Goal: Communication & Community: Answer question/provide support

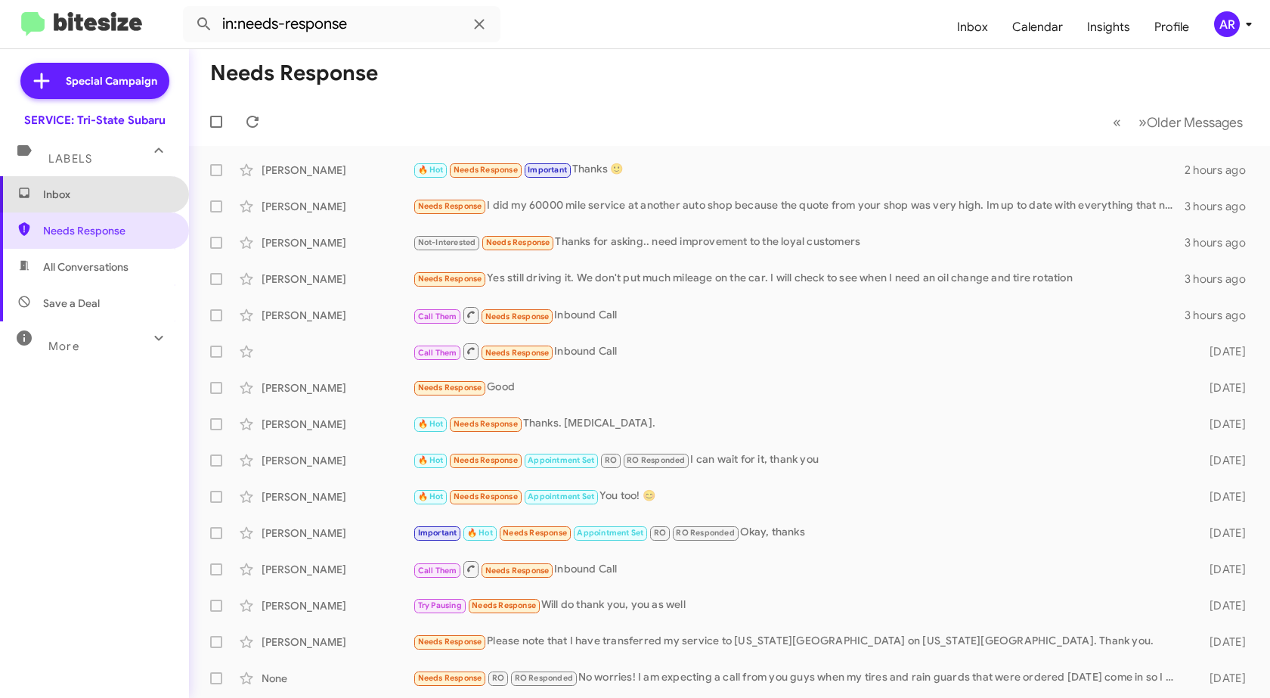
click at [101, 207] on span "Inbox" at bounding box center [94, 194] width 189 height 36
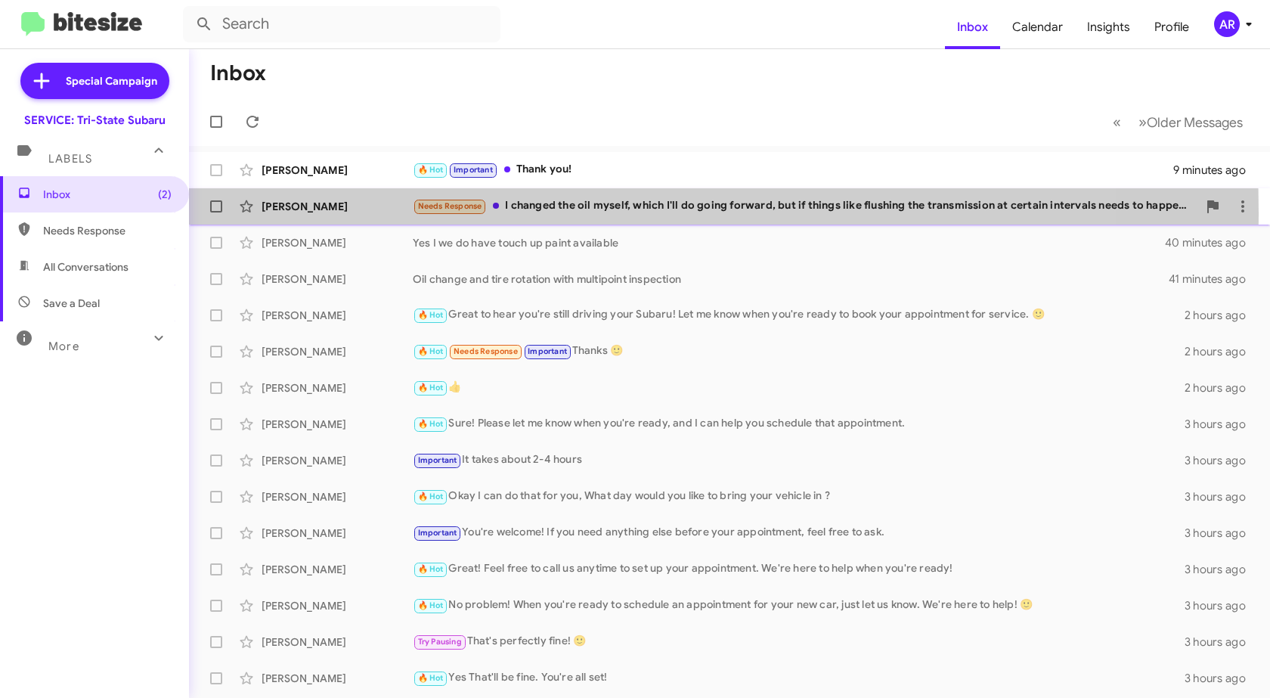
click at [323, 213] on div "[PERSON_NAME]" at bounding box center [337, 206] width 151 height 15
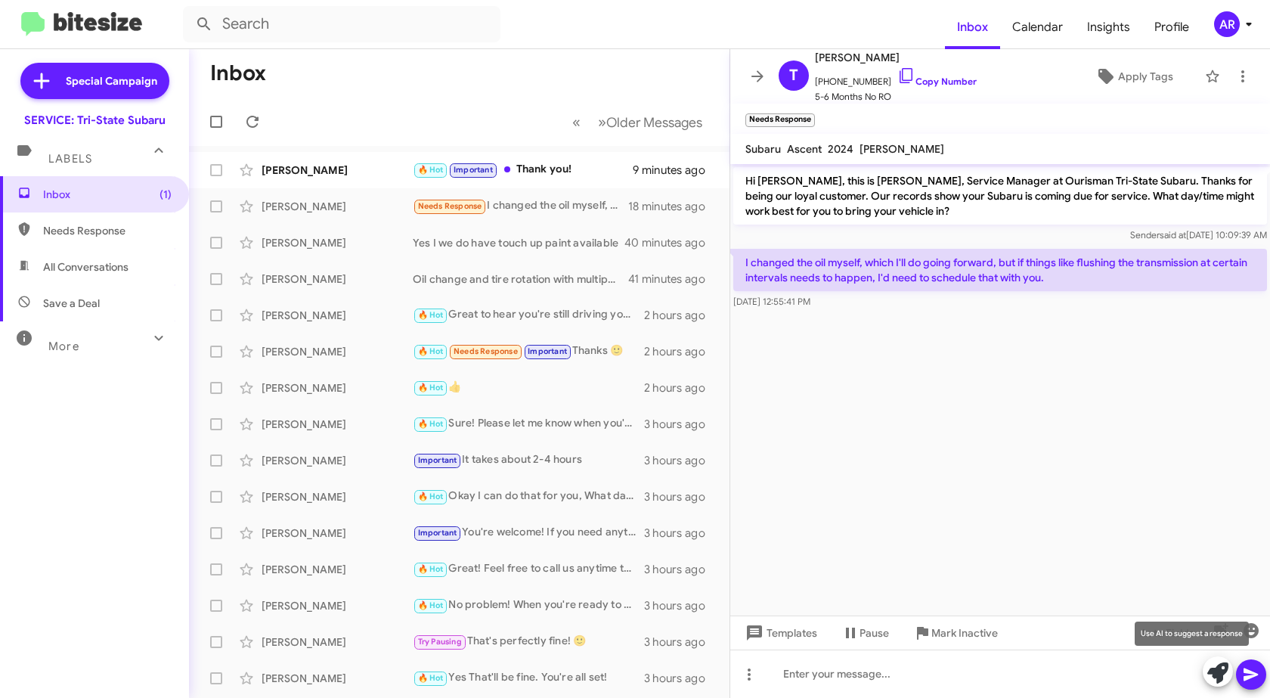
click at [1208, 667] on icon at bounding box center [1217, 672] width 21 height 21
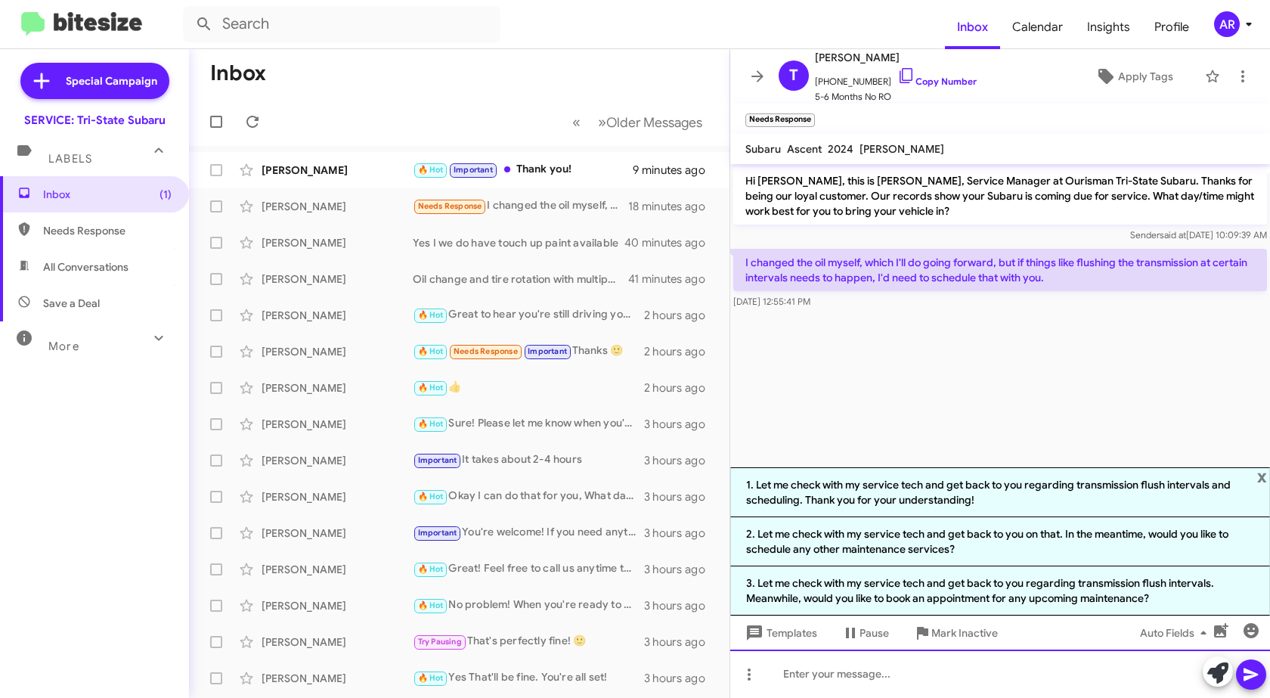
click at [856, 679] on div at bounding box center [1000, 673] width 540 height 48
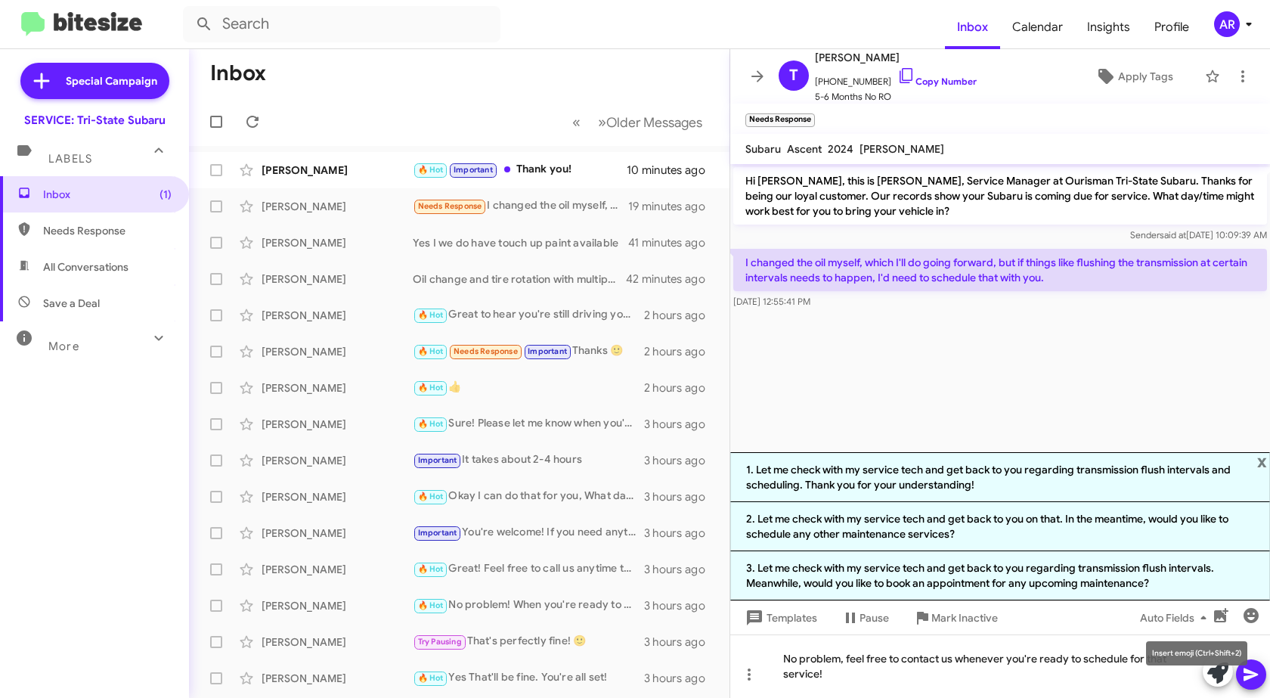
click at [1255, 670] on mat-tooltip-component "Insert emoji (Ctrl+Shift+2)" at bounding box center [1196, 652] width 122 height 45
click at [1255, 679] on icon at bounding box center [1251, 674] width 18 height 18
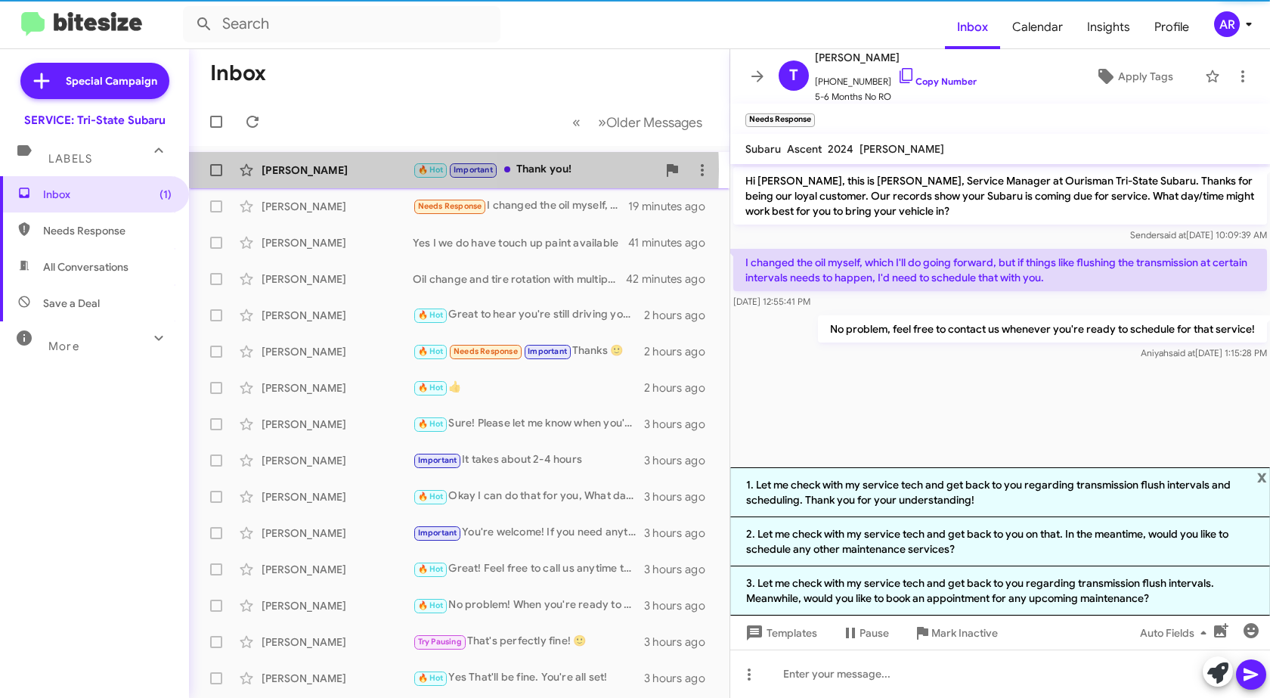
click at [320, 171] on div "[PERSON_NAME]" at bounding box center [337, 169] width 151 height 15
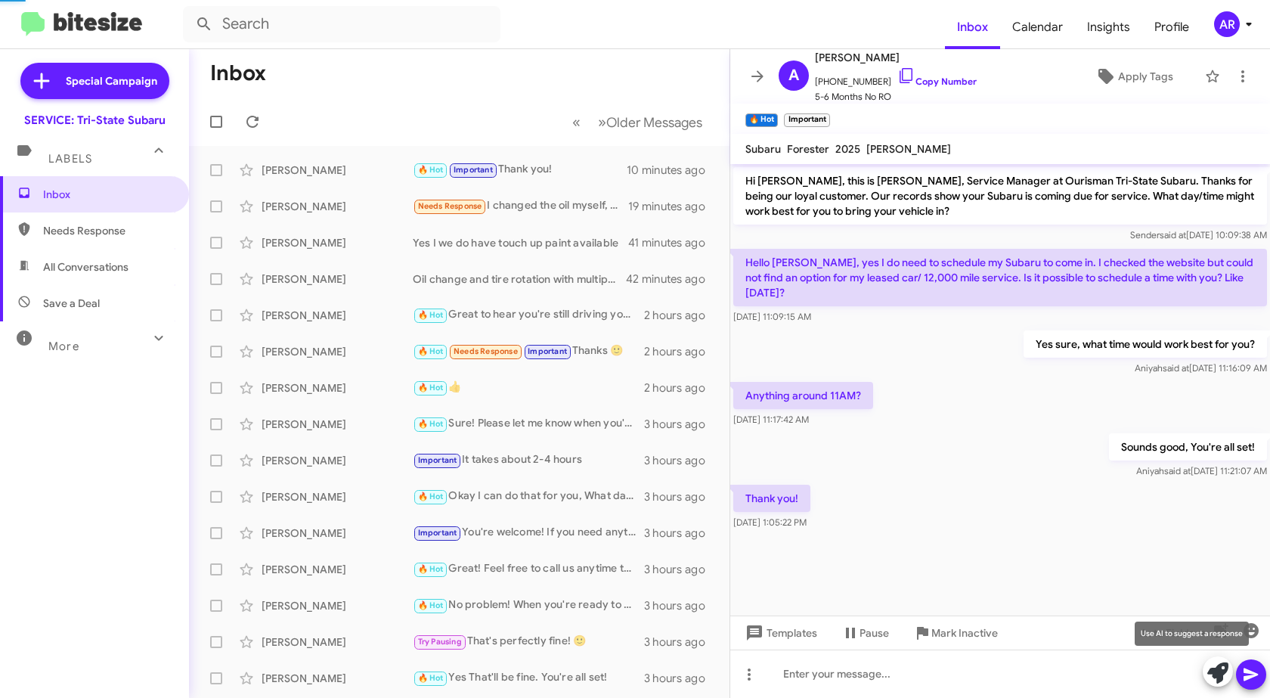
click at [1211, 667] on icon at bounding box center [1217, 672] width 21 height 21
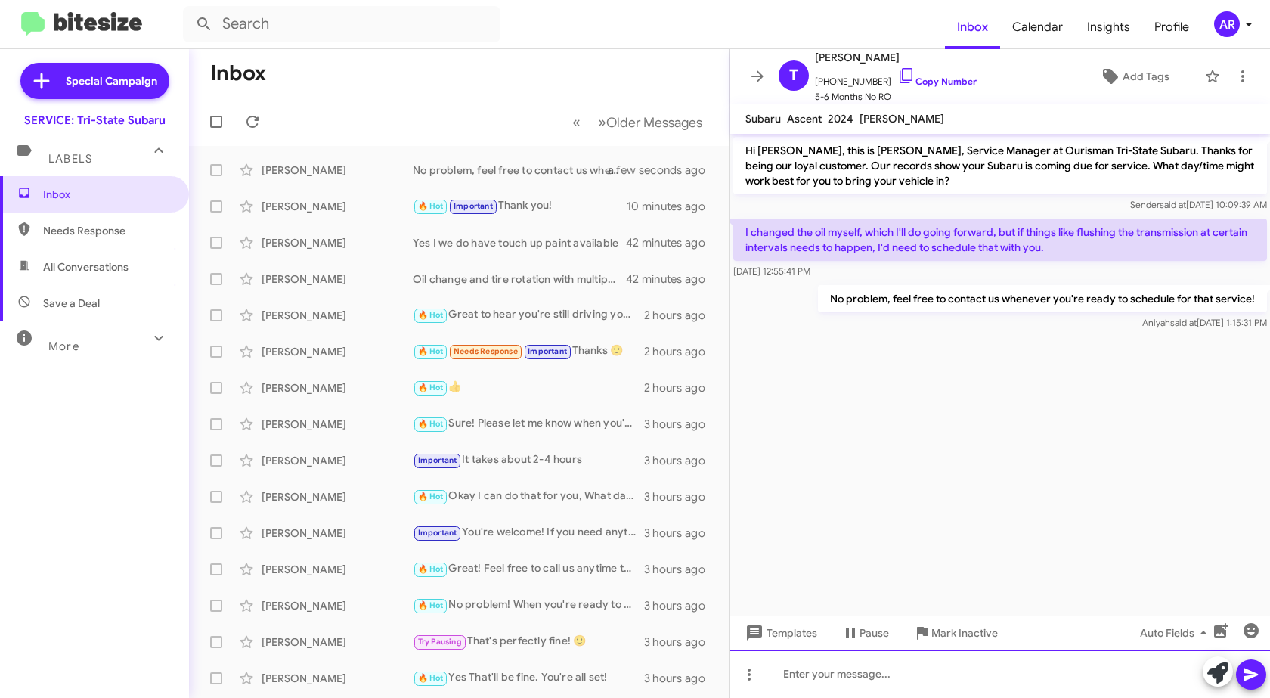
click at [902, 674] on div at bounding box center [1000, 673] width 540 height 48
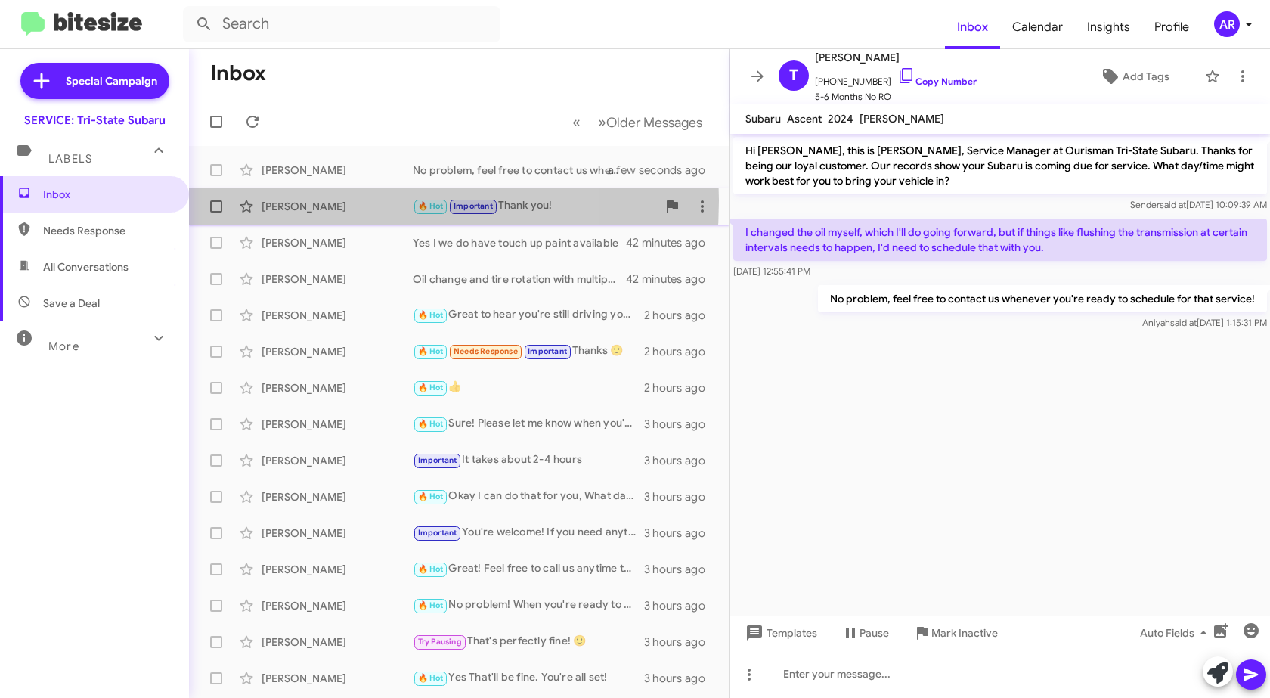
click at [274, 200] on div "[PERSON_NAME]" at bounding box center [337, 206] width 151 height 15
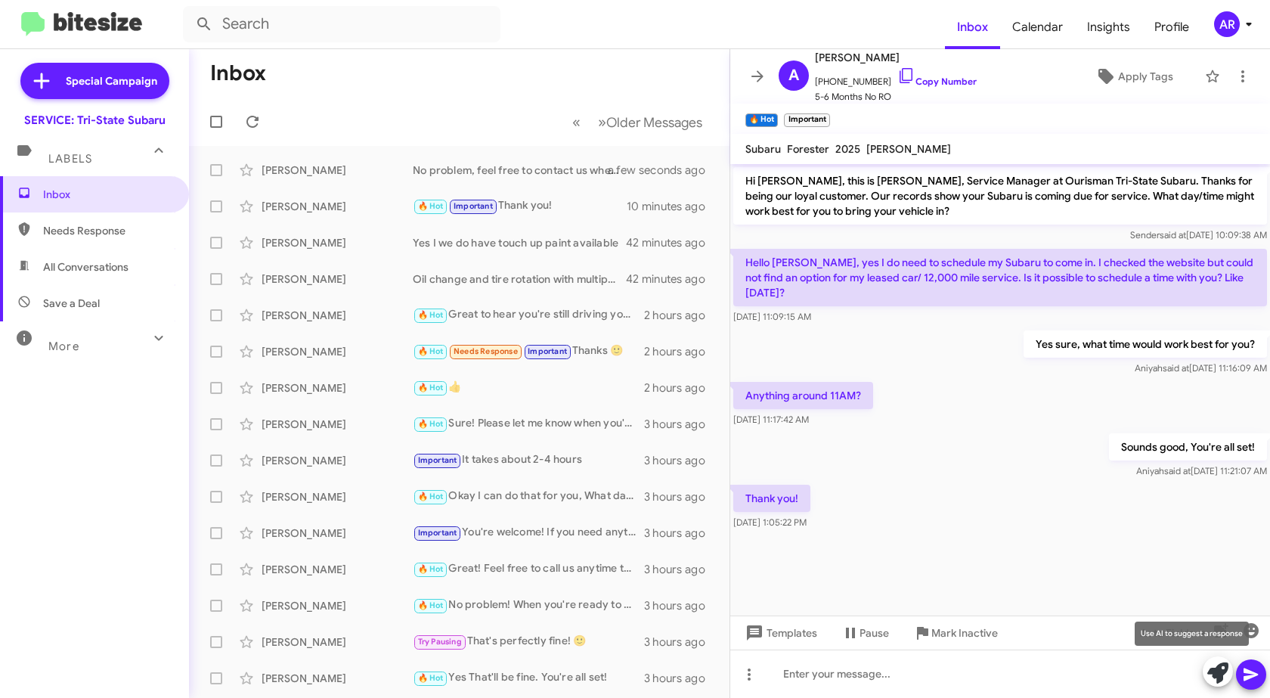
click at [1217, 674] on icon at bounding box center [1217, 672] width 21 height 21
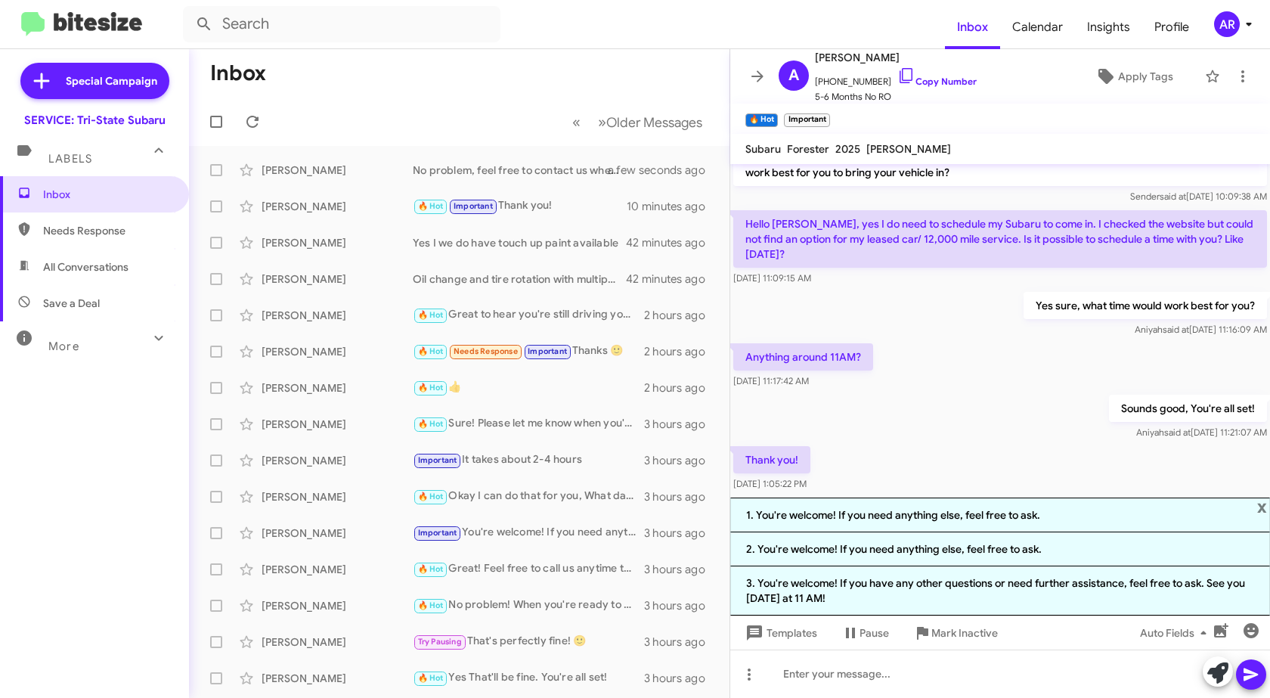
scroll to position [58, 0]
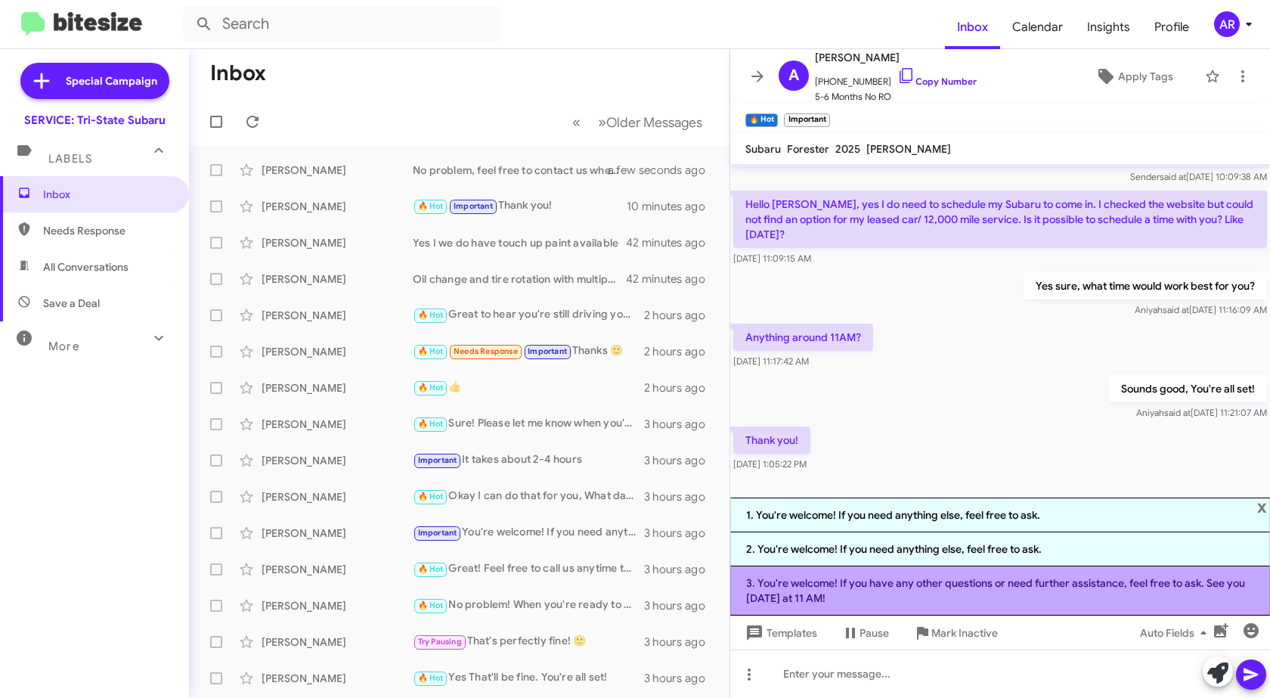
click at [1013, 576] on li "3. You're welcome! If you have any other questions or need further assistance, …" at bounding box center [1000, 590] width 540 height 49
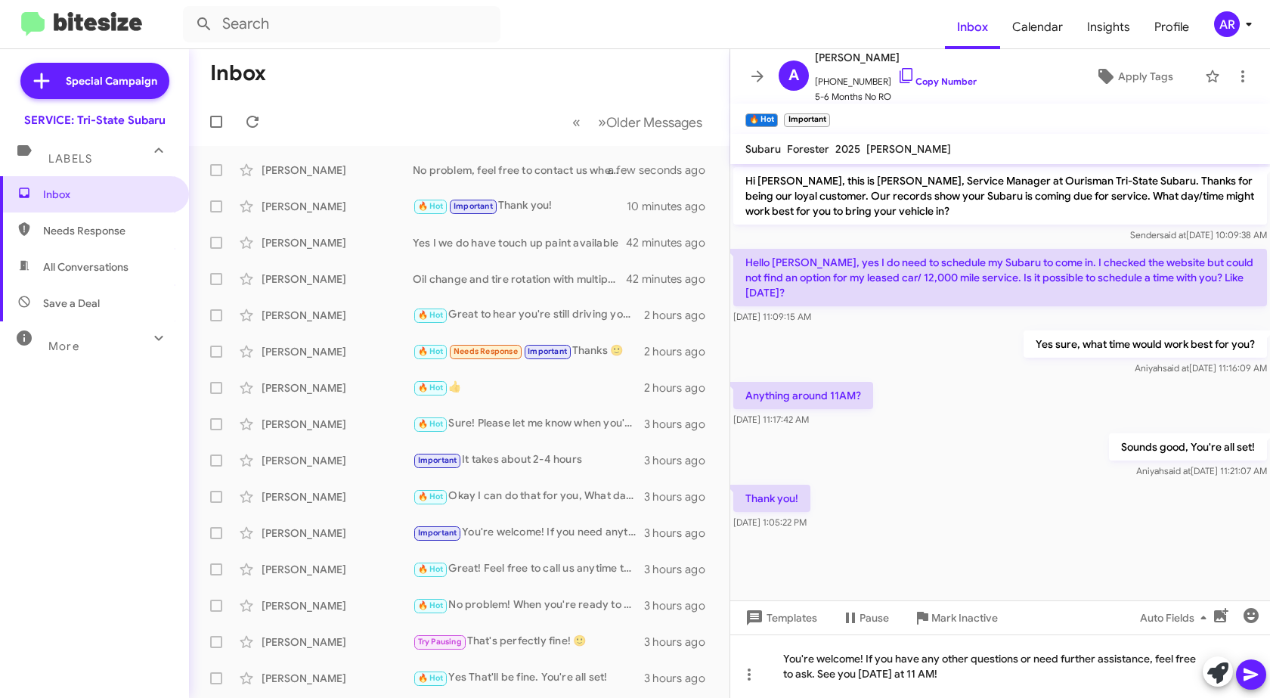
scroll to position [0, 0]
click at [1052, 689] on div "You're welcome! If you have any other questions or need further assistance, fee…" at bounding box center [1000, 665] width 540 height 63
click at [1250, 624] on button "button" at bounding box center [1251, 615] width 30 height 30
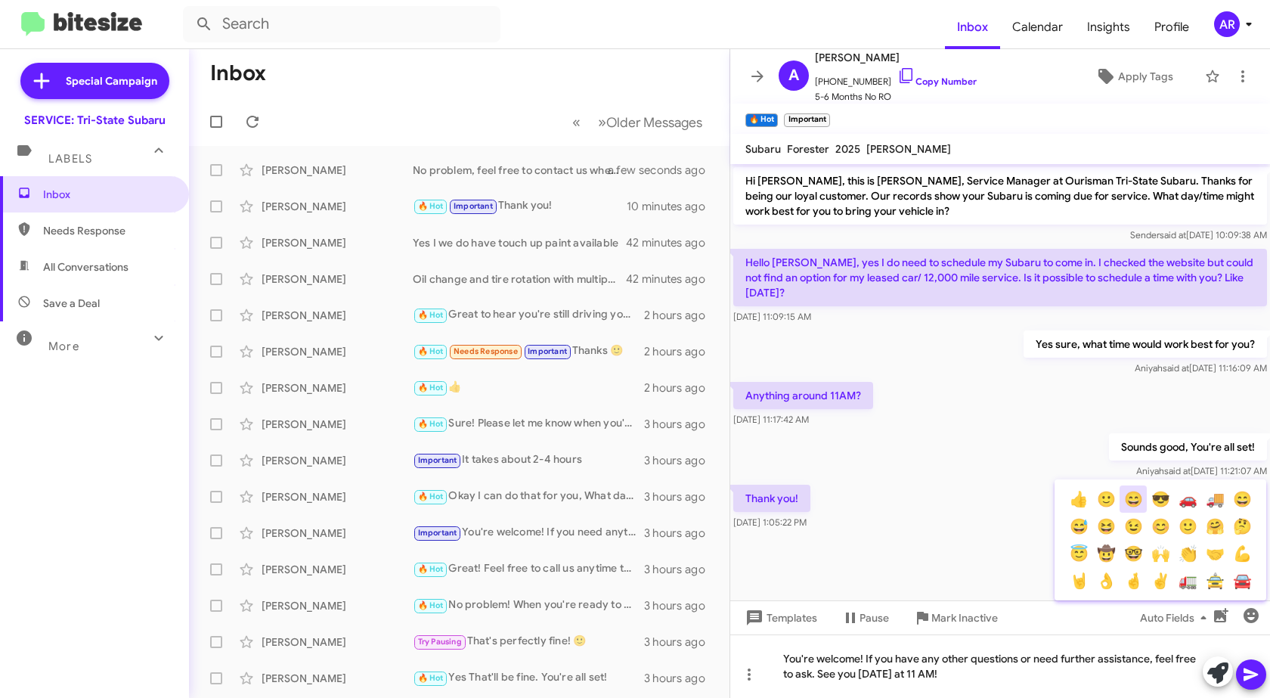
click at [1134, 501] on button "😄" at bounding box center [1132, 498] width 27 height 27
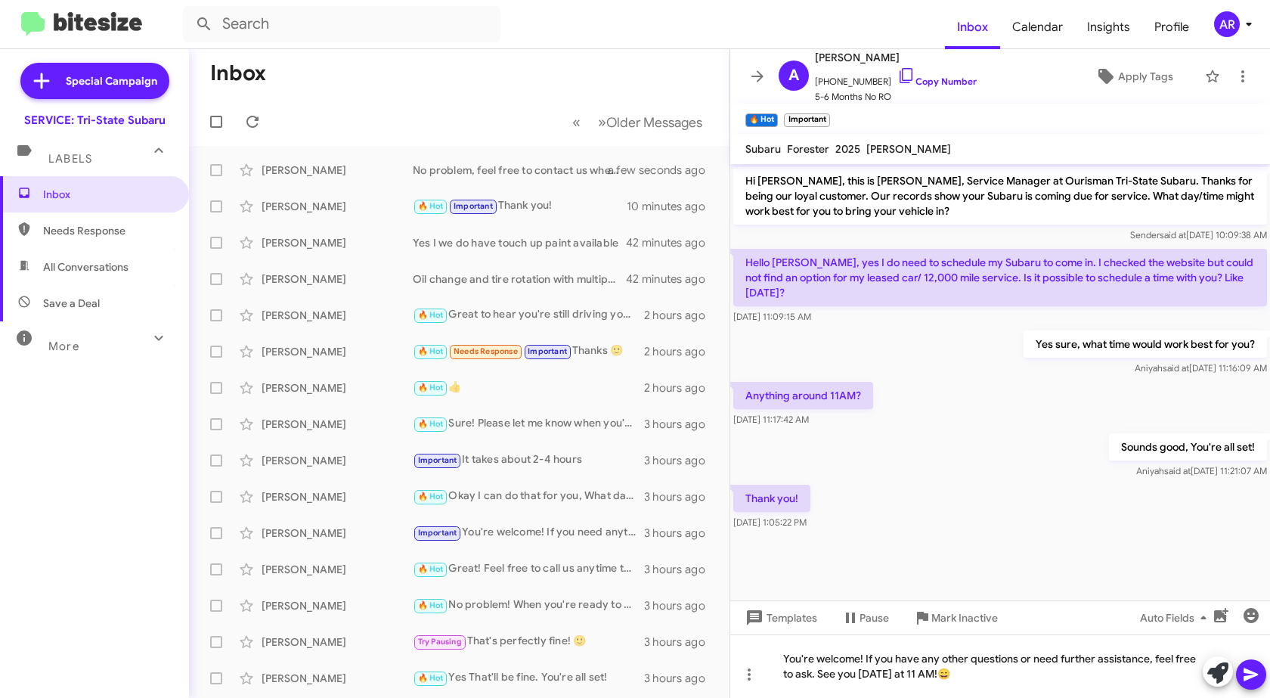
click at [1254, 676] on icon at bounding box center [1250, 674] width 14 height 13
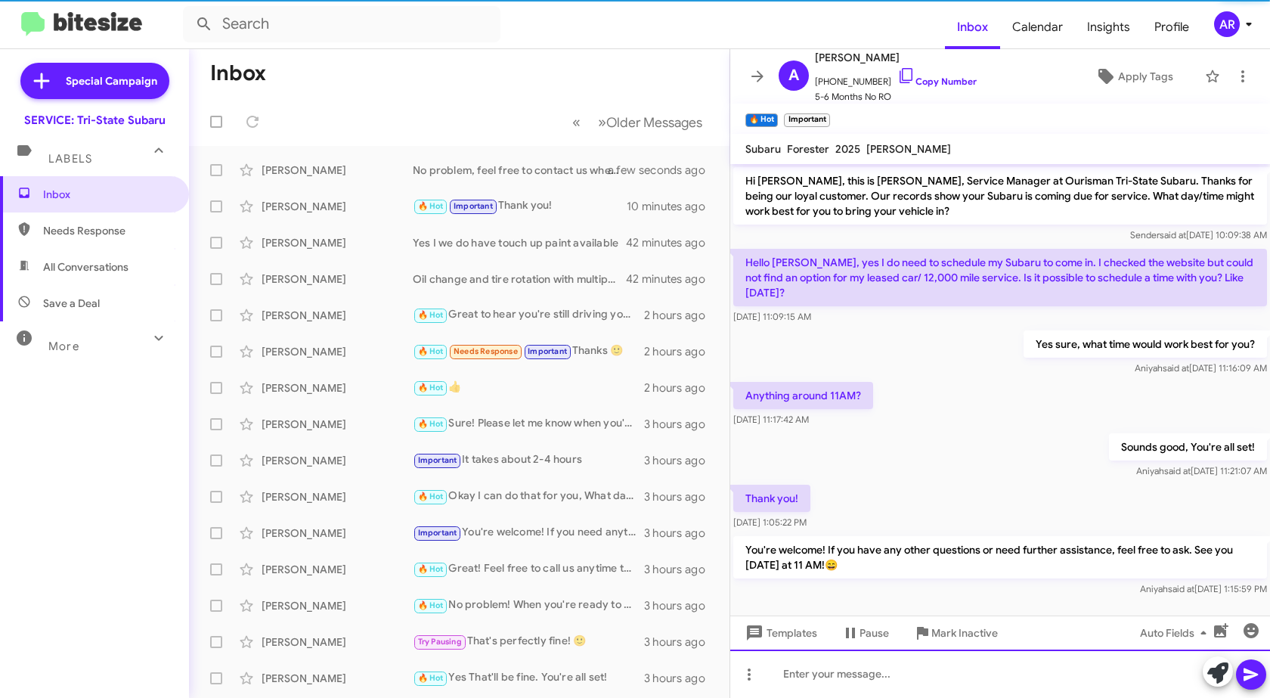
scroll to position [11, 0]
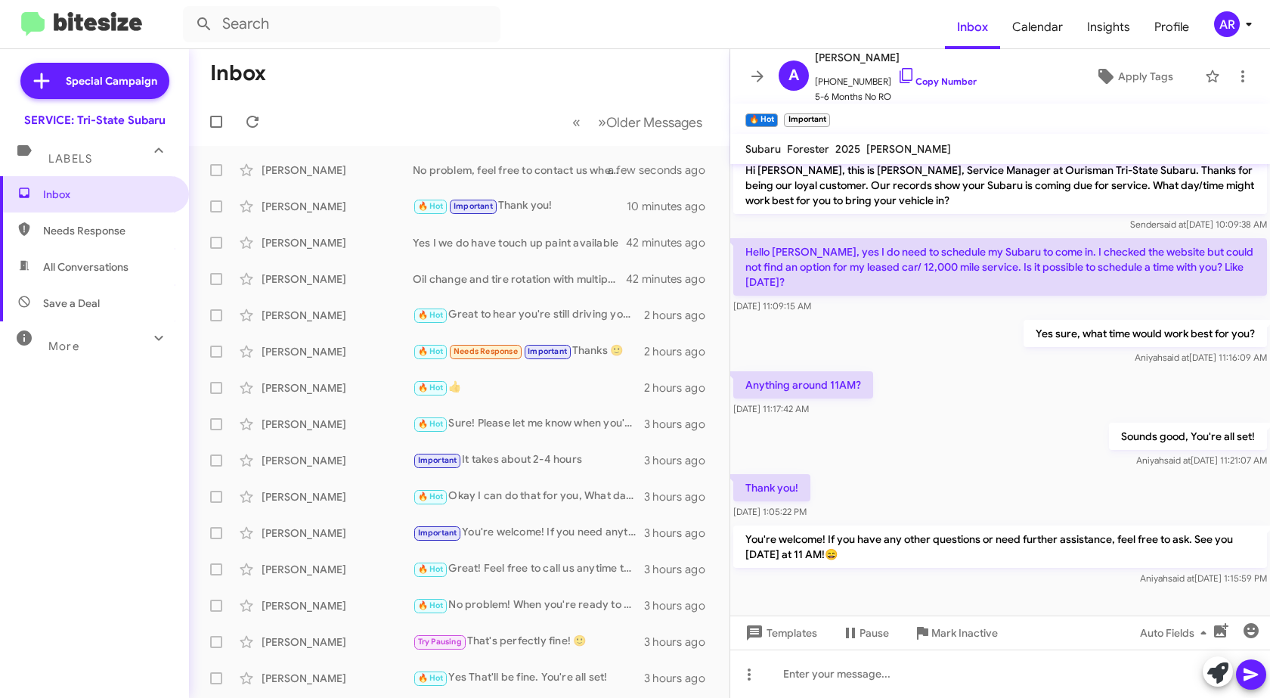
click at [105, 227] on span "Needs Response" at bounding box center [107, 230] width 128 height 15
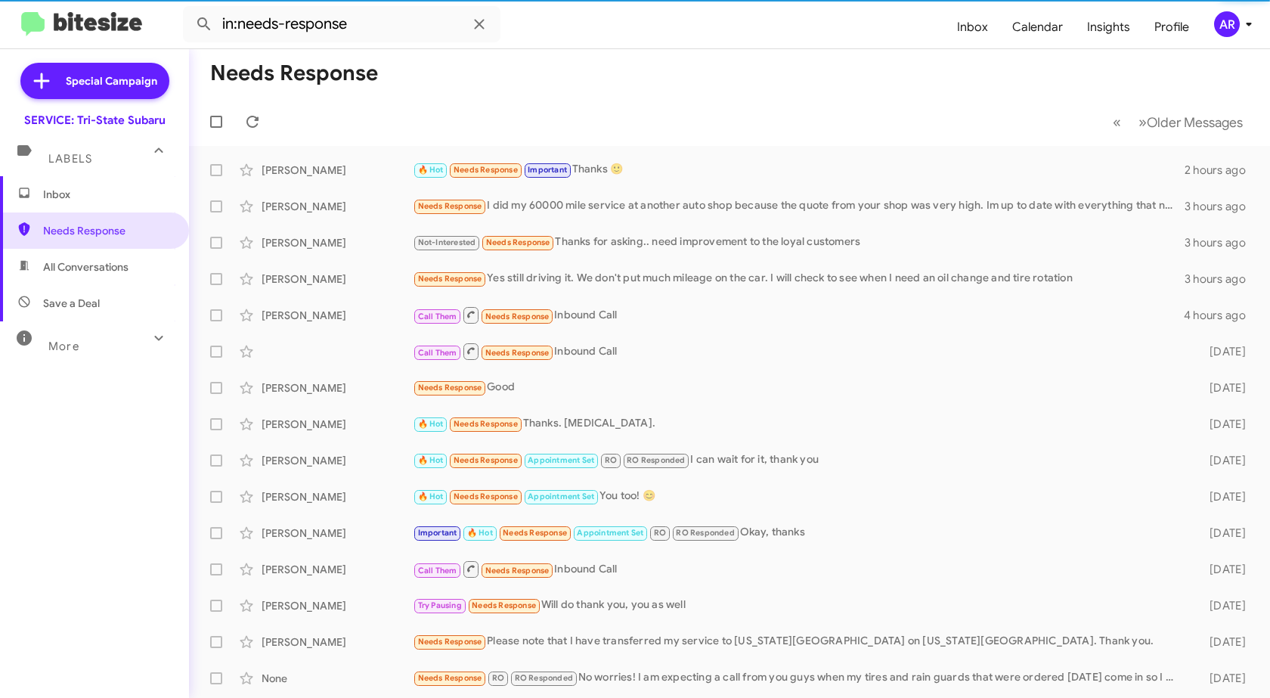
click at [88, 255] on span "All Conversations" at bounding box center [94, 267] width 189 height 36
type input "in:all-conversations"
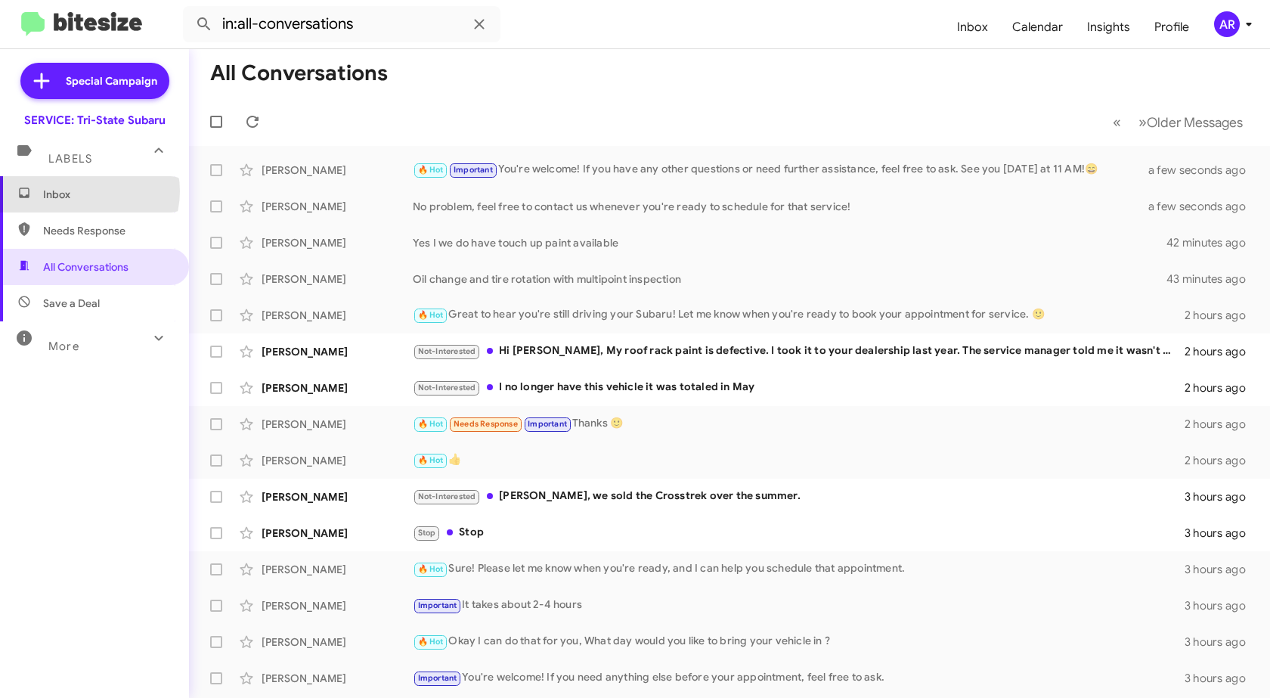
click at [85, 191] on span "Inbox" at bounding box center [107, 194] width 128 height 15
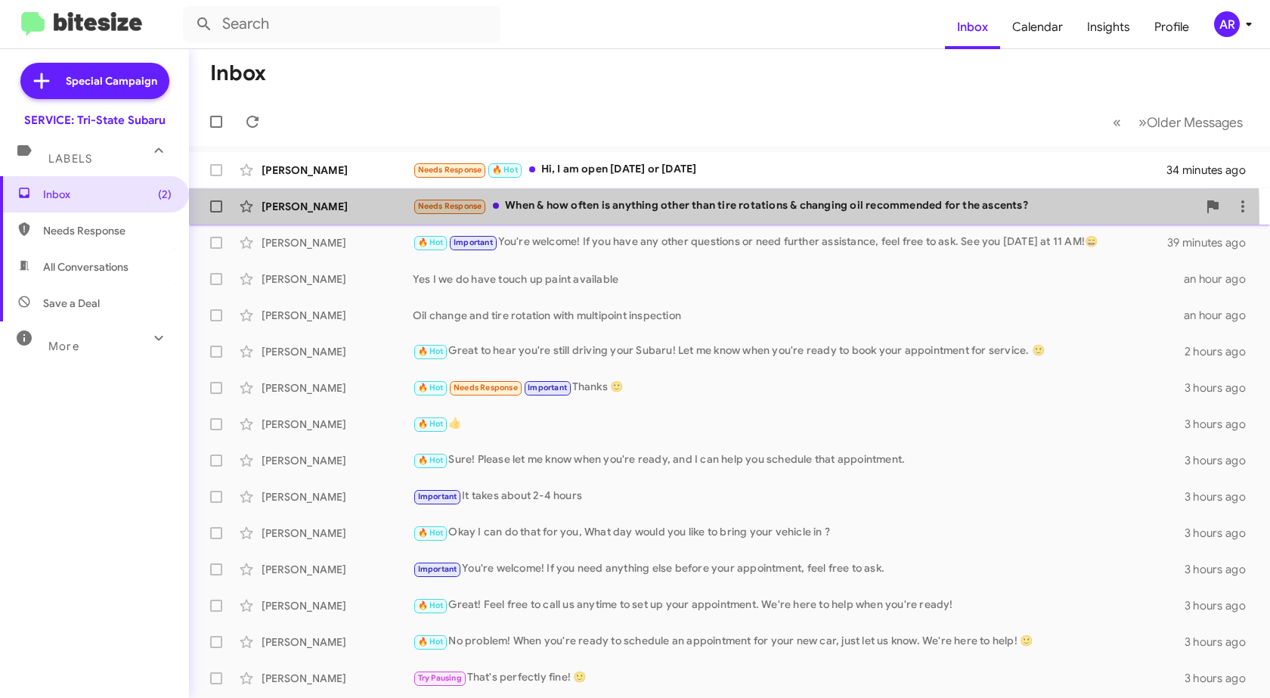
click at [370, 219] on div "[PERSON_NAME] Needs Response When & how often is anything other than tire rotat…" at bounding box center [729, 206] width 1057 height 30
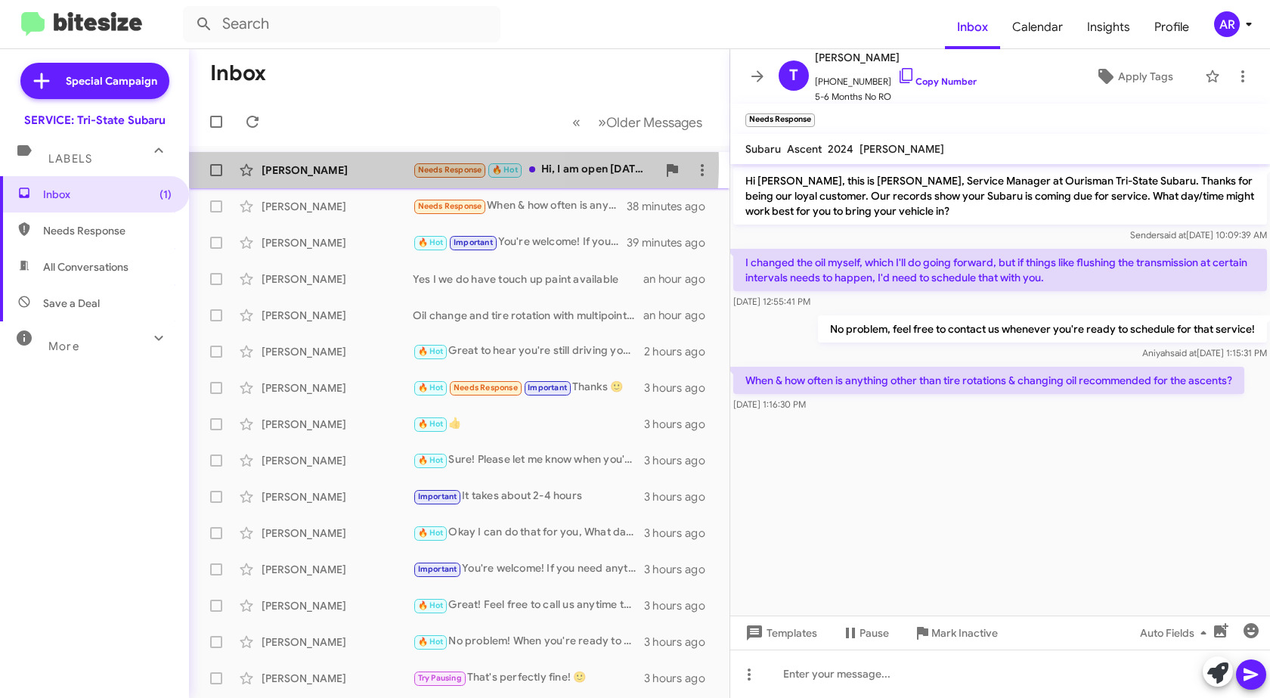
click at [354, 162] on div "[PERSON_NAME]" at bounding box center [337, 169] width 151 height 15
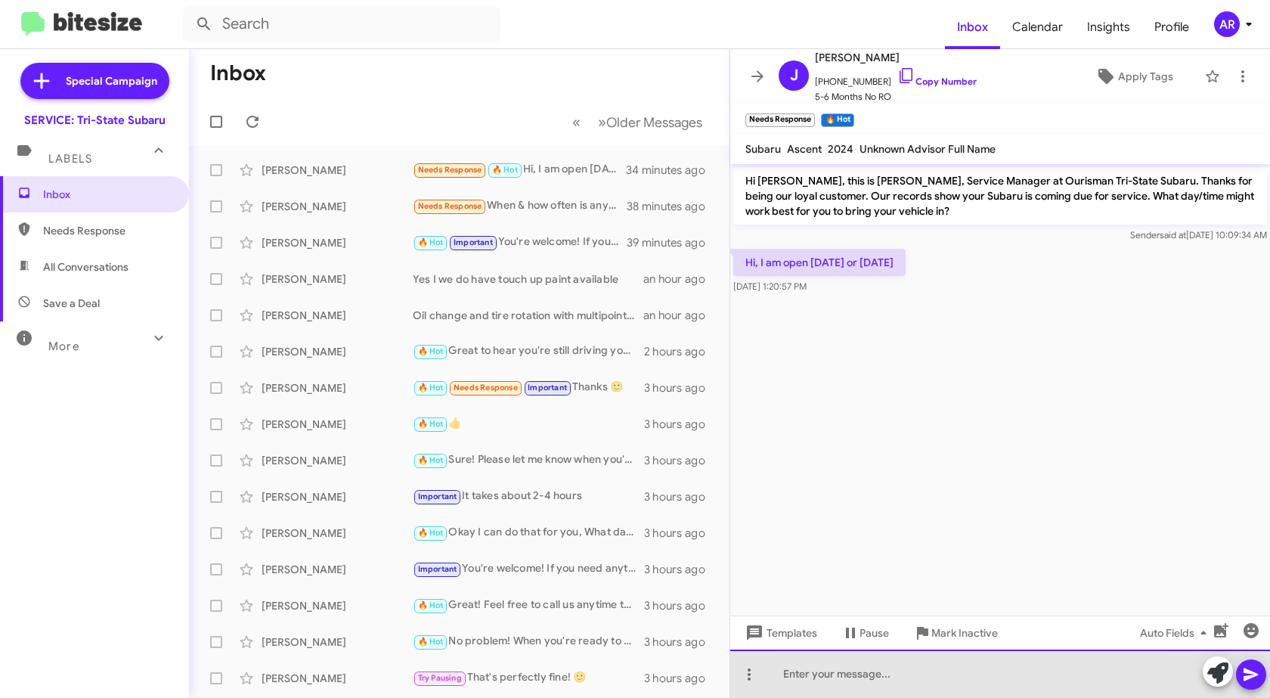
click at [930, 669] on div at bounding box center [1000, 673] width 540 height 48
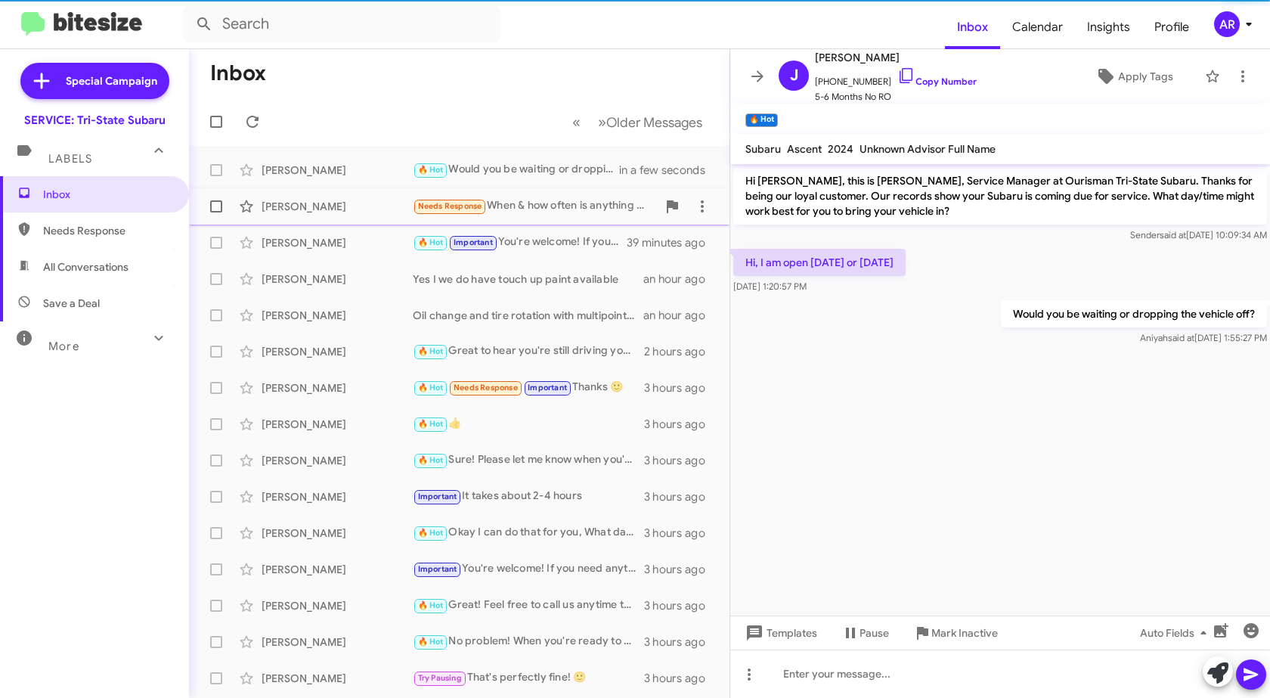
click at [296, 200] on div "[PERSON_NAME]" at bounding box center [337, 206] width 151 height 15
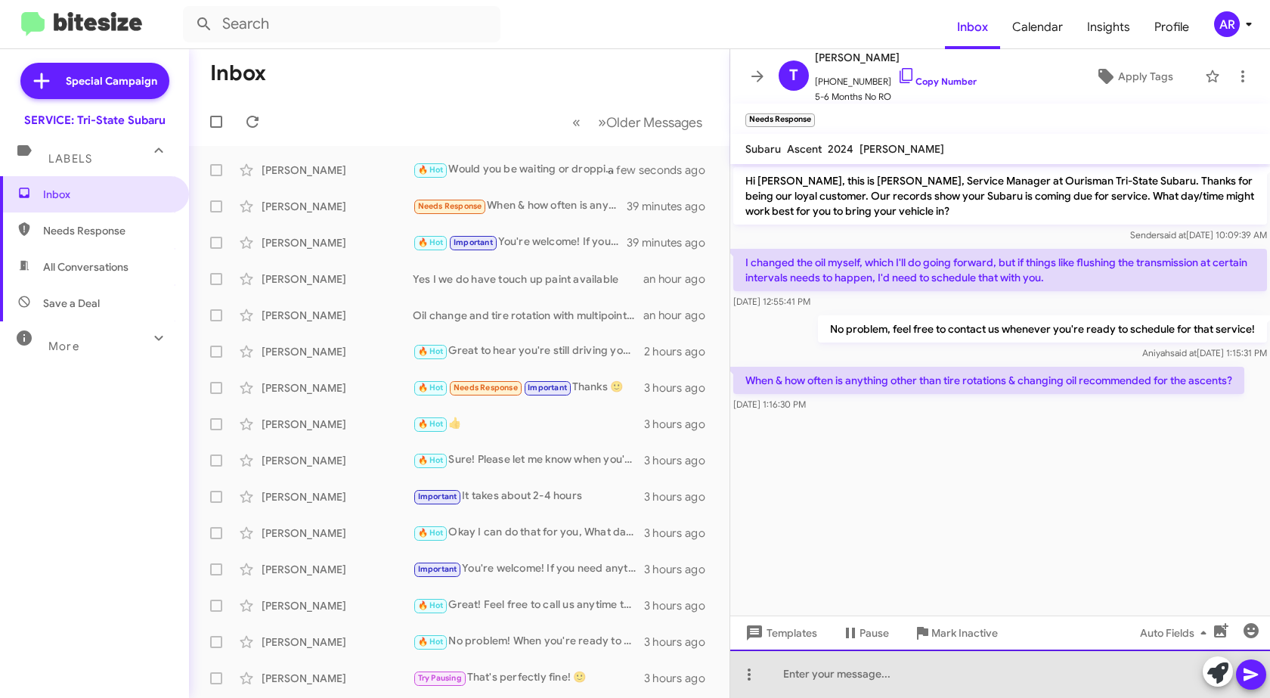
click at [999, 691] on div at bounding box center [1000, 673] width 540 height 48
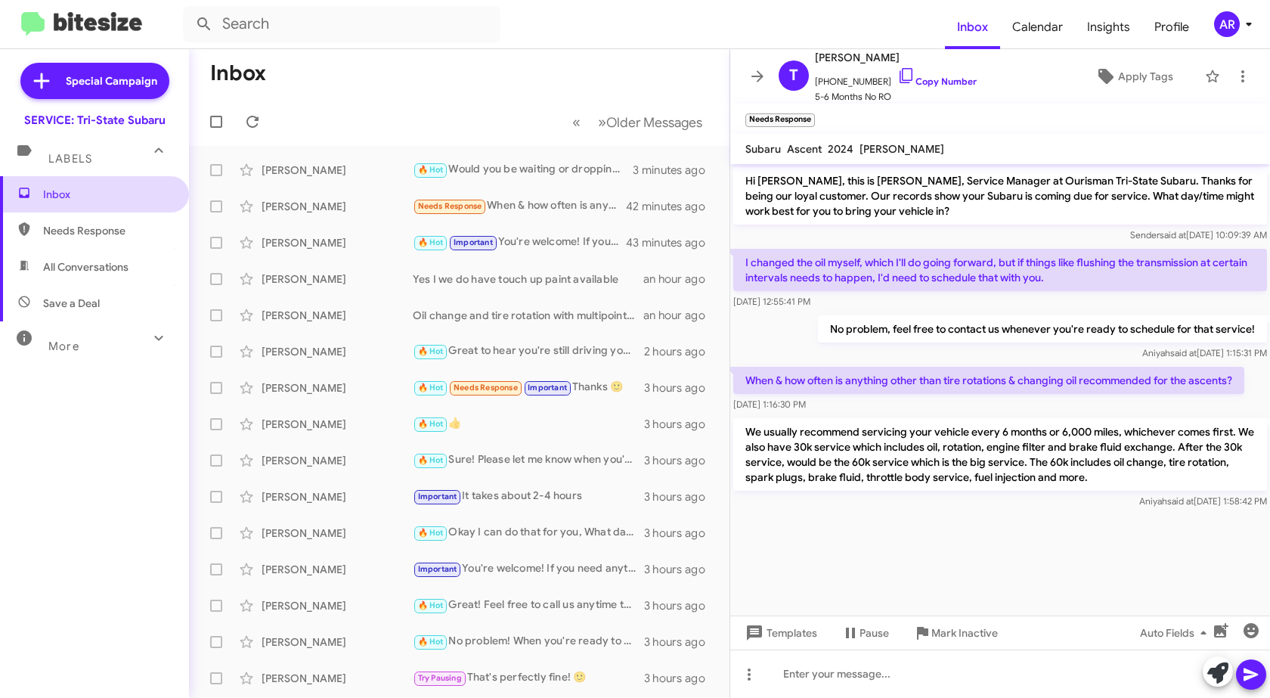
click at [99, 209] on span "Inbox" at bounding box center [94, 194] width 189 height 36
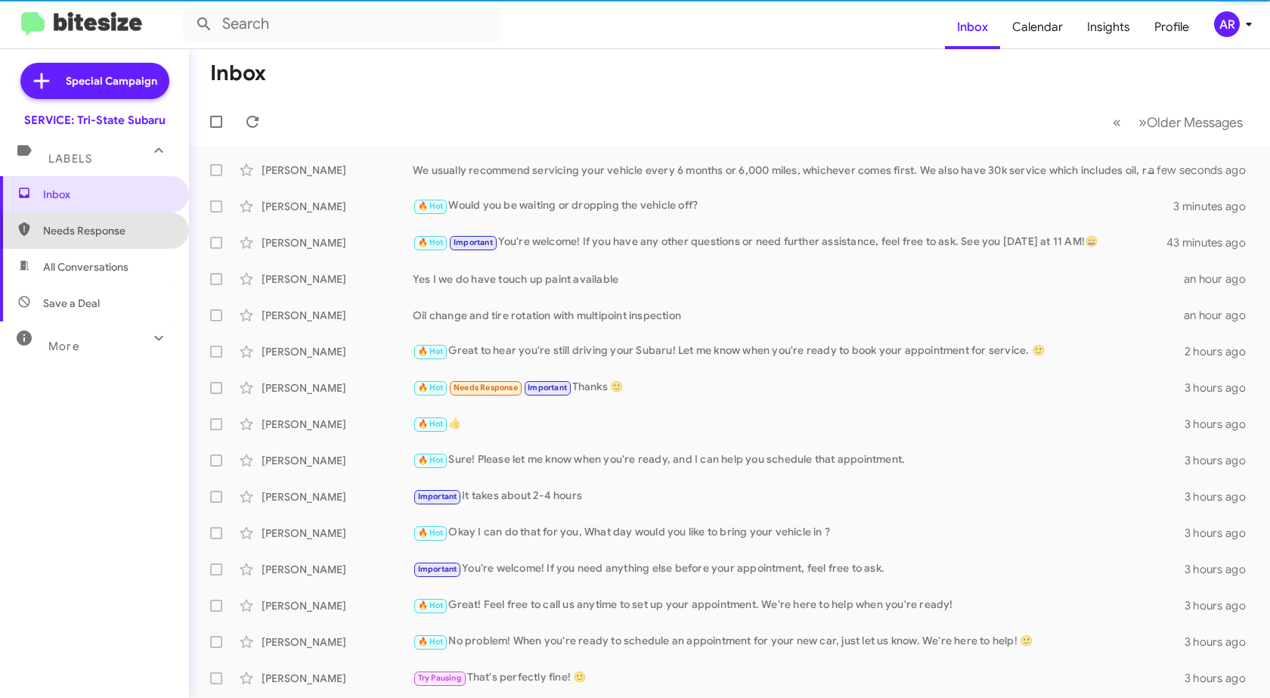
click at [101, 221] on span "Needs Response" at bounding box center [94, 230] width 189 height 36
type input "in:needs-response"
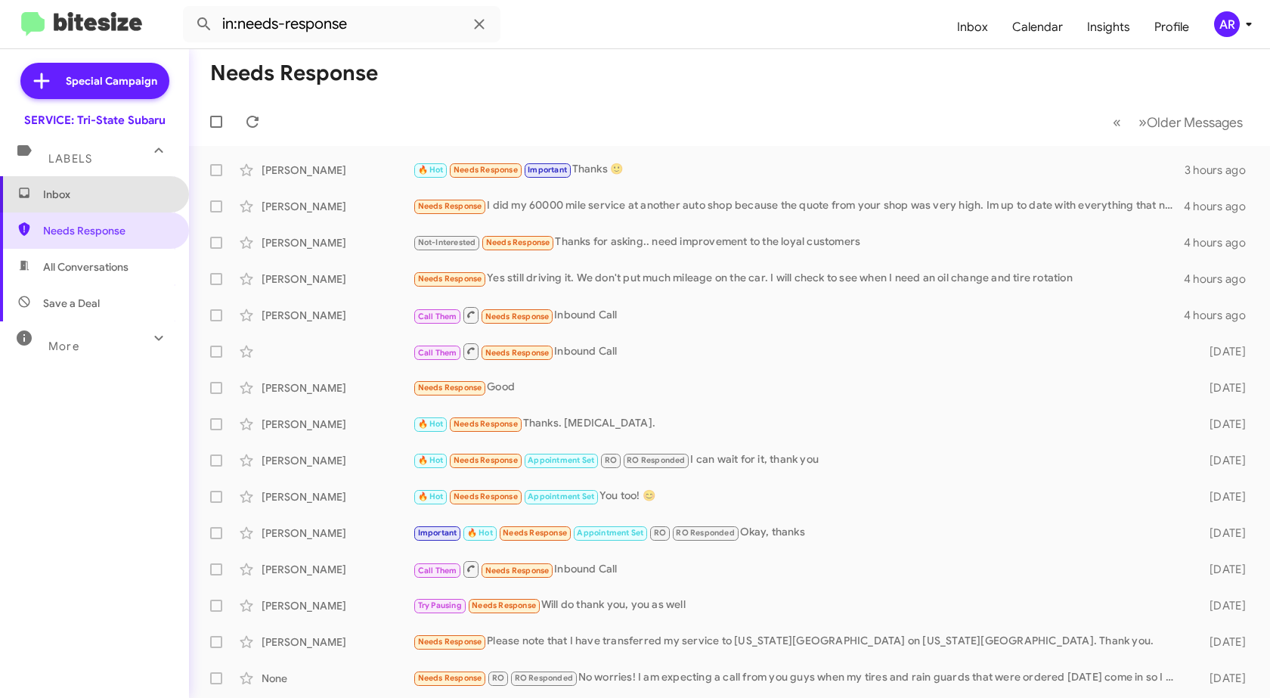
click at [150, 207] on span "Inbox" at bounding box center [94, 194] width 189 height 36
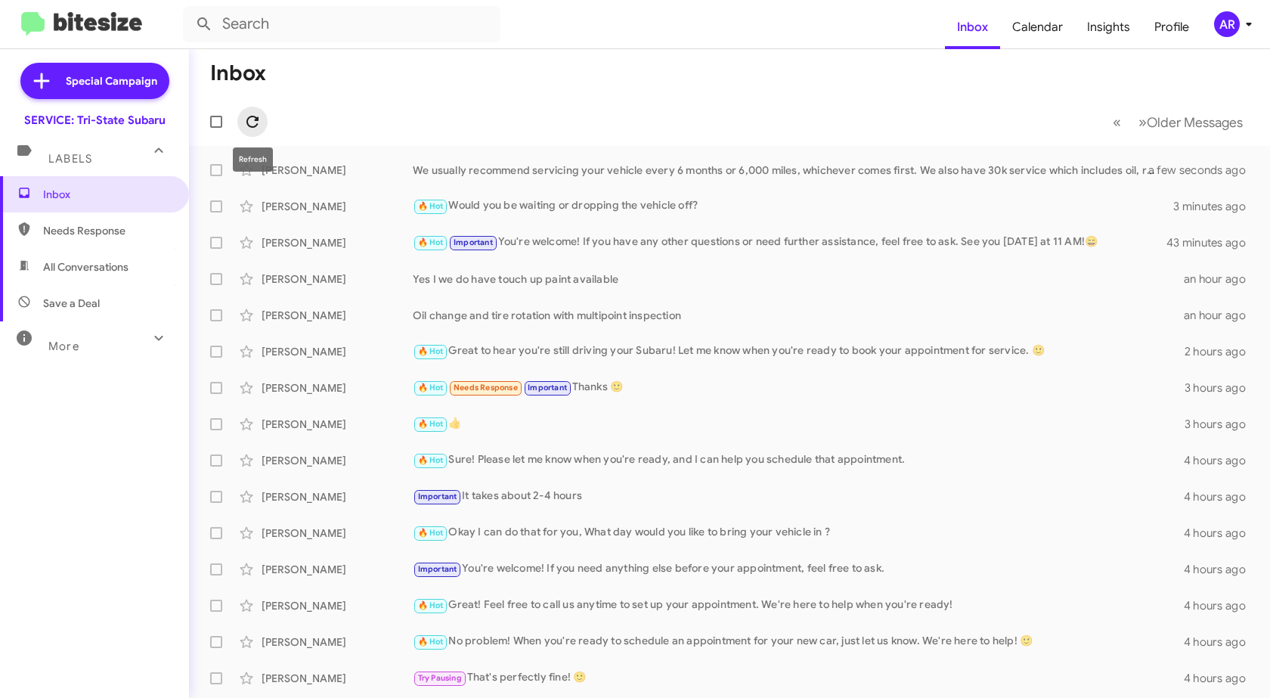
click at [250, 125] on icon at bounding box center [252, 122] width 18 height 18
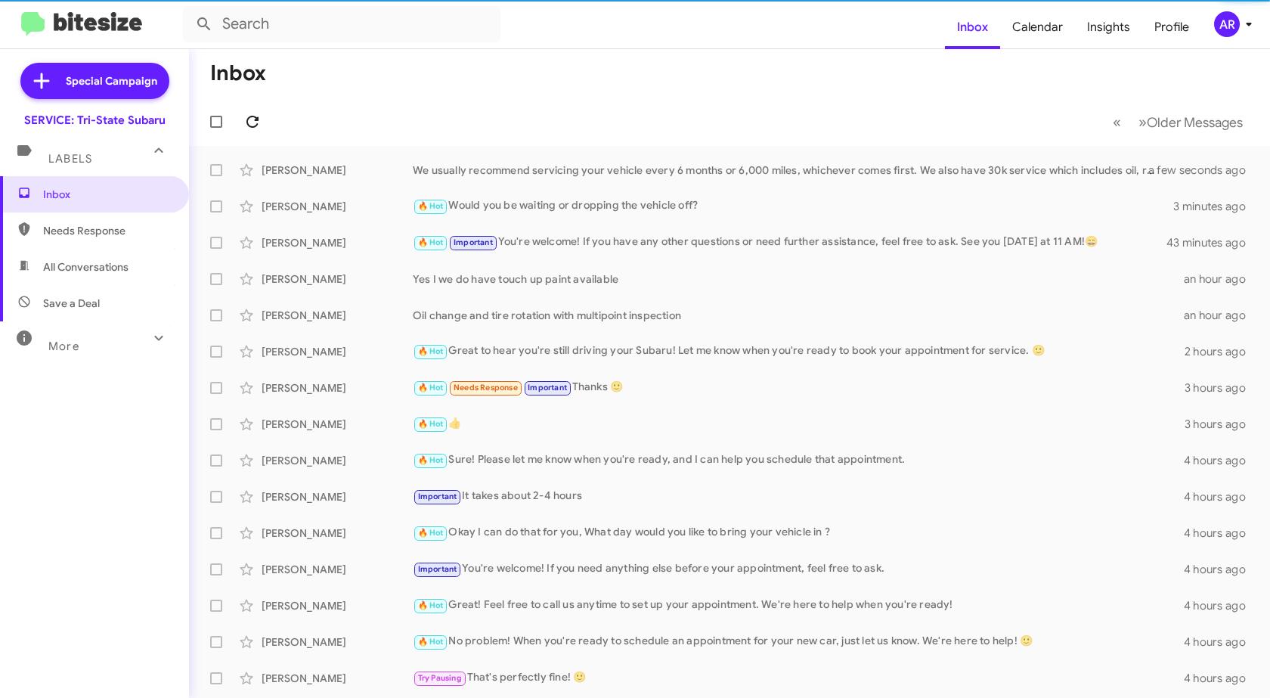
click at [250, 125] on icon at bounding box center [252, 122] width 18 height 18
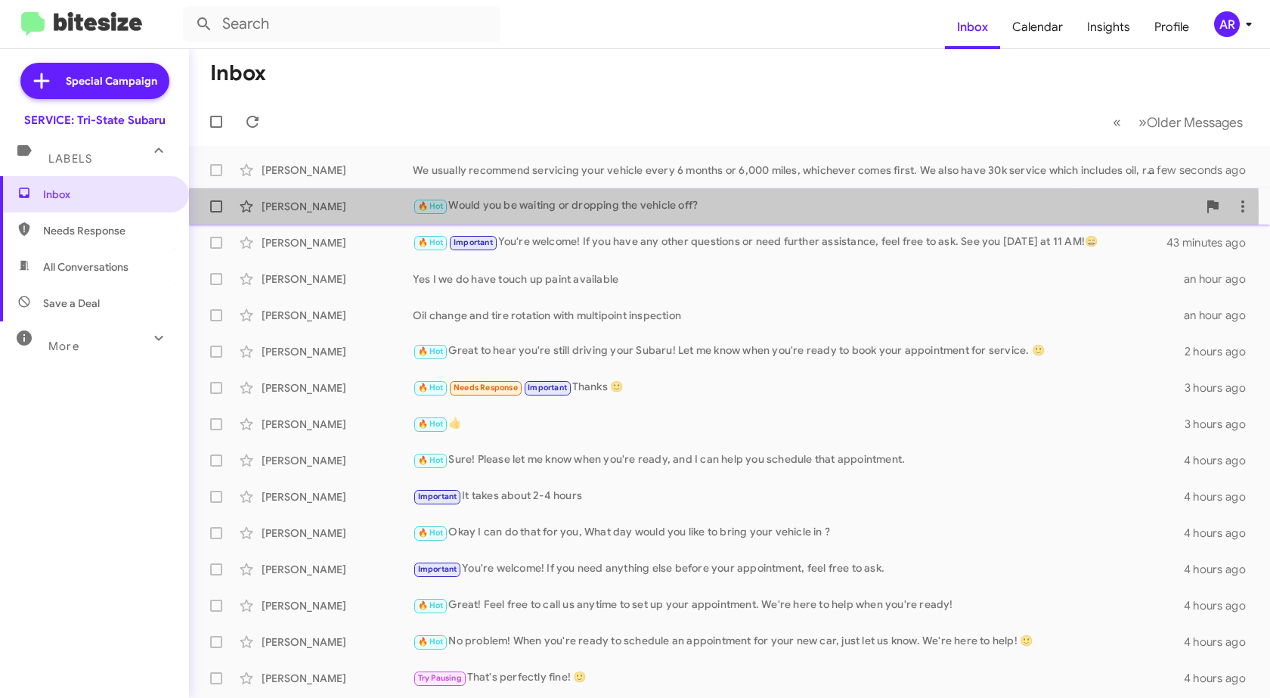
click at [303, 211] on div "[PERSON_NAME]" at bounding box center [337, 206] width 151 height 15
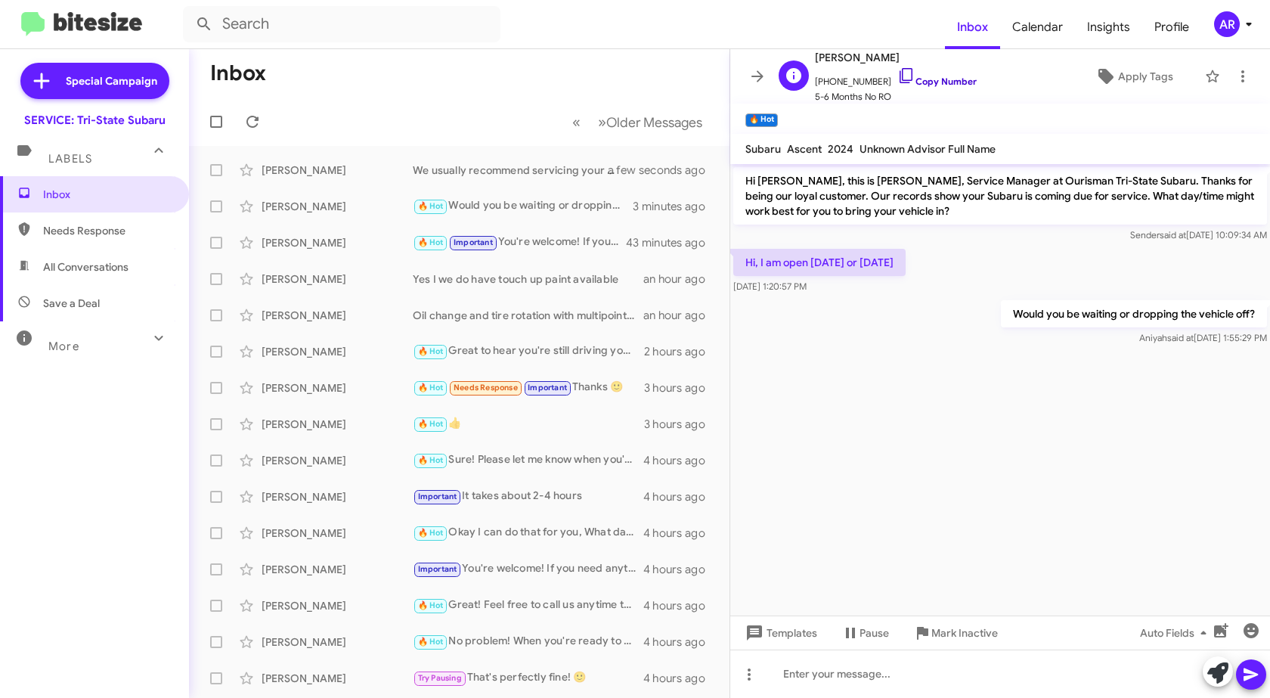
click at [897, 75] on icon at bounding box center [906, 76] width 18 height 18
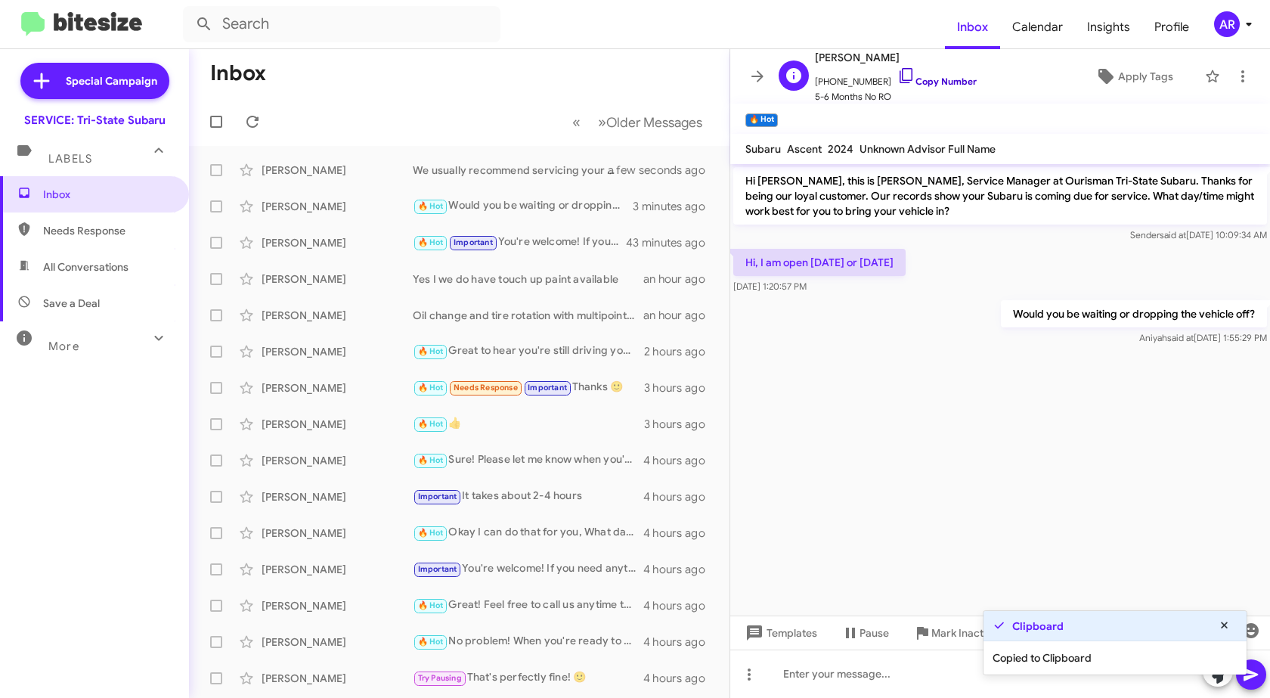
click at [897, 75] on icon at bounding box center [906, 76] width 18 height 18
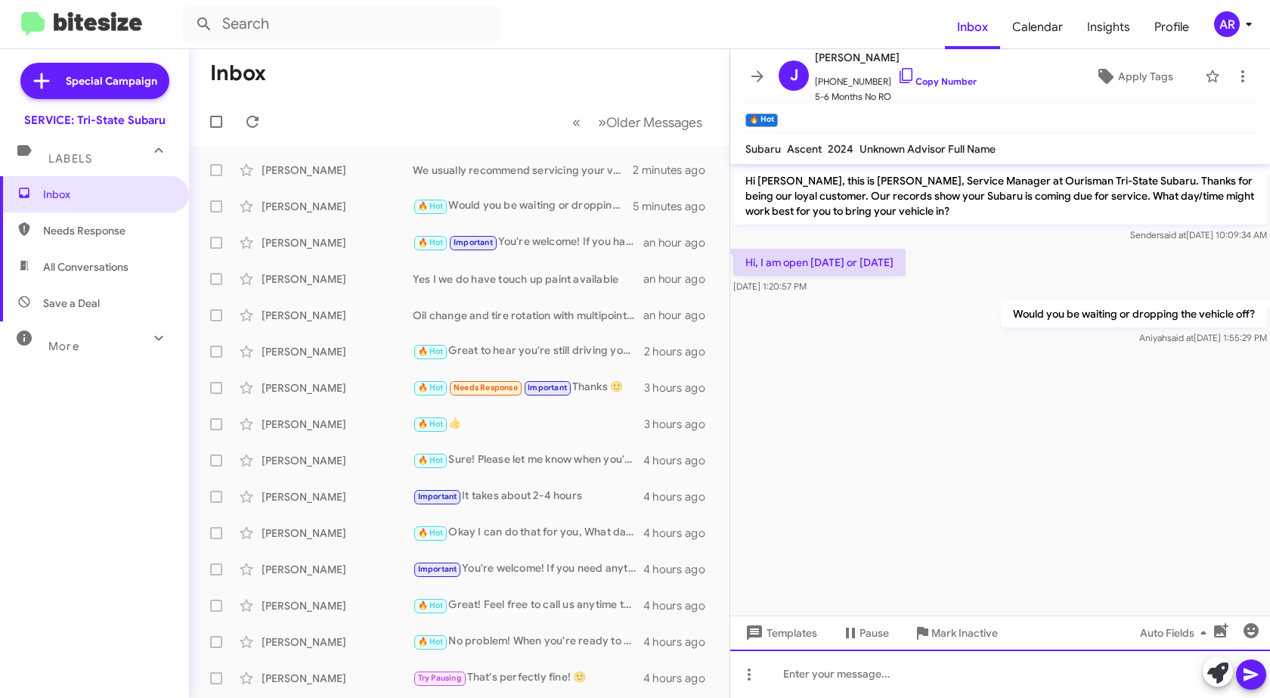
click at [878, 675] on div at bounding box center [1000, 673] width 540 height 48
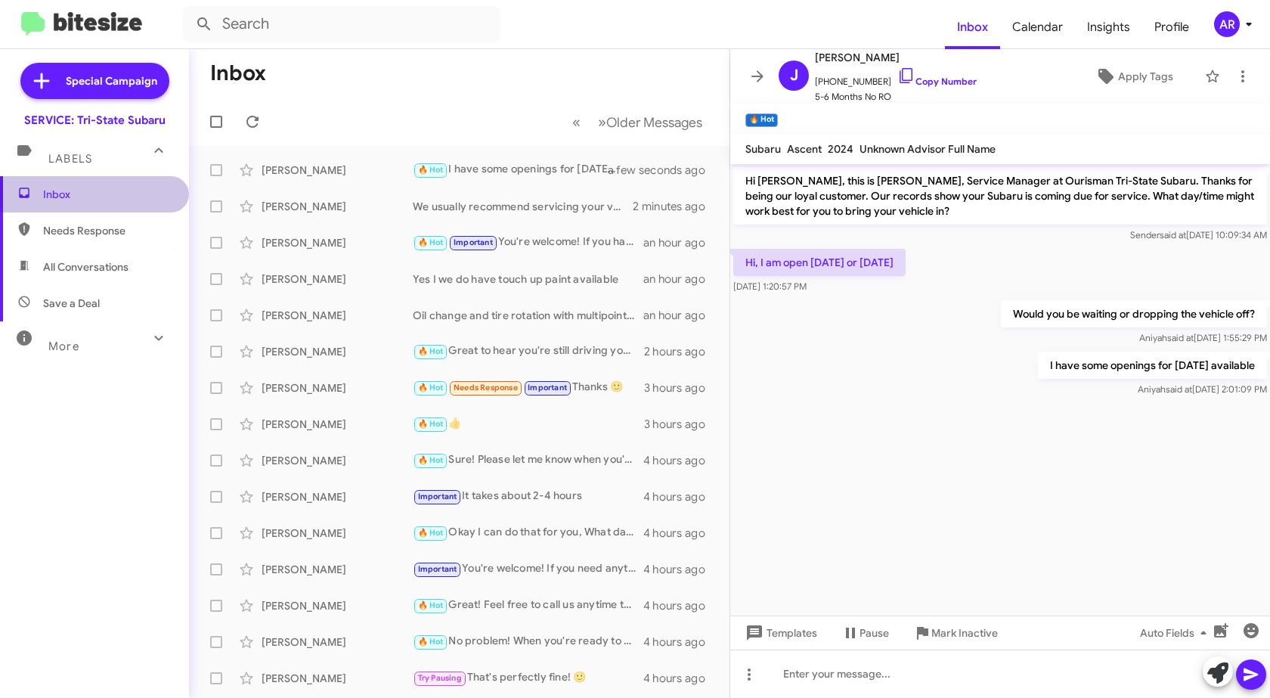
click at [109, 197] on span "Inbox" at bounding box center [107, 194] width 128 height 15
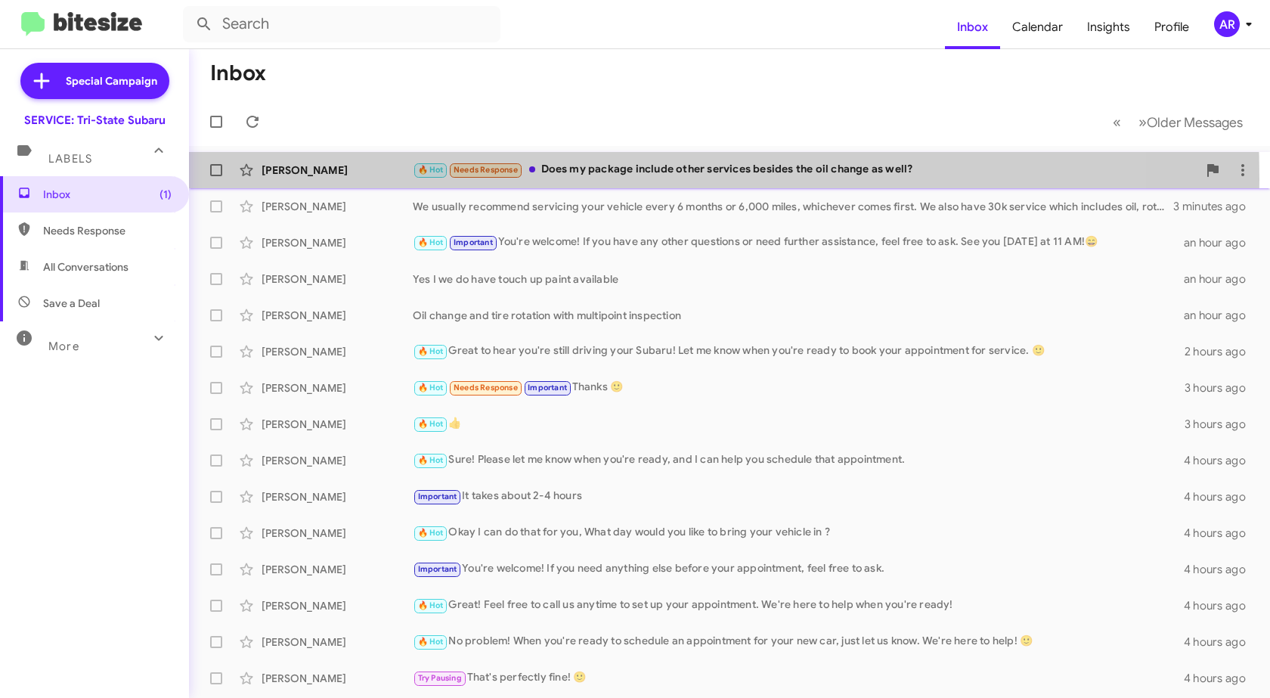
click at [338, 178] on div "[PERSON_NAME] 🔥 Hot Needs Response Does my package include other services besid…" at bounding box center [729, 170] width 1057 height 30
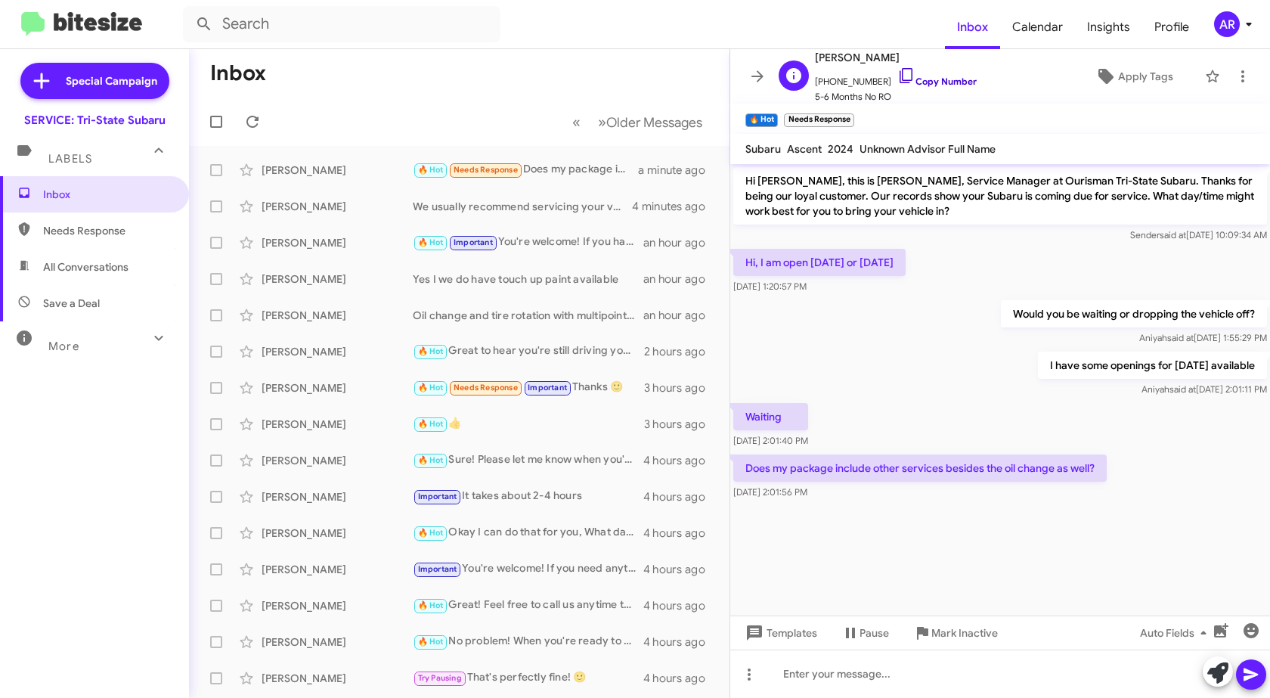
click at [897, 74] on icon at bounding box center [906, 76] width 18 height 18
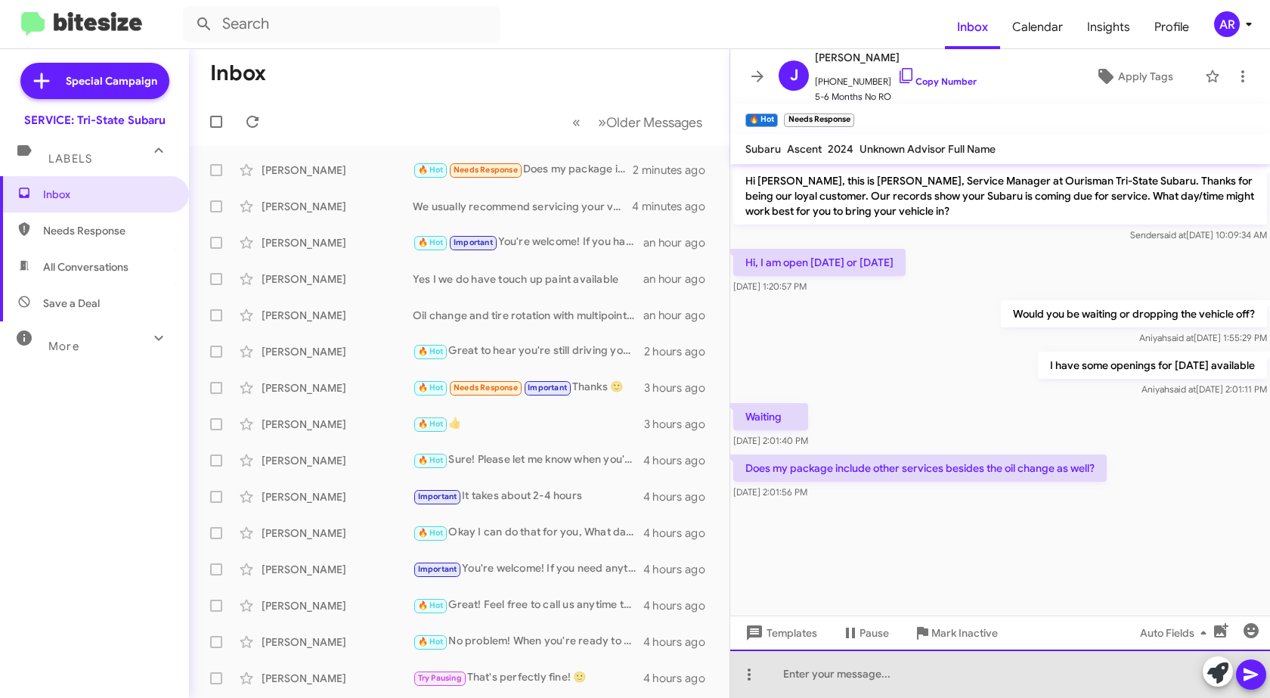
click at [924, 684] on div at bounding box center [1000, 673] width 540 height 48
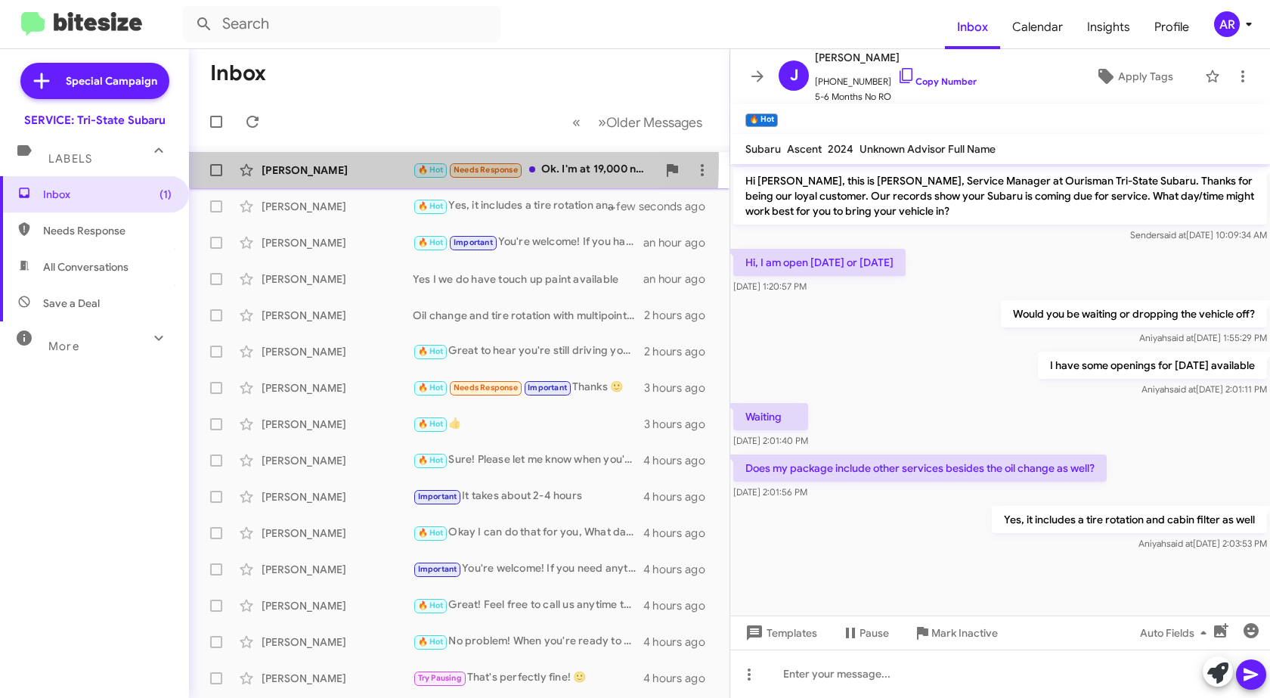
click at [305, 162] on div "[PERSON_NAME] 🔥 Hot Needs Response Ok. I'm at 19,000 now, when I get close to 3…" at bounding box center [459, 170] width 516 height 30
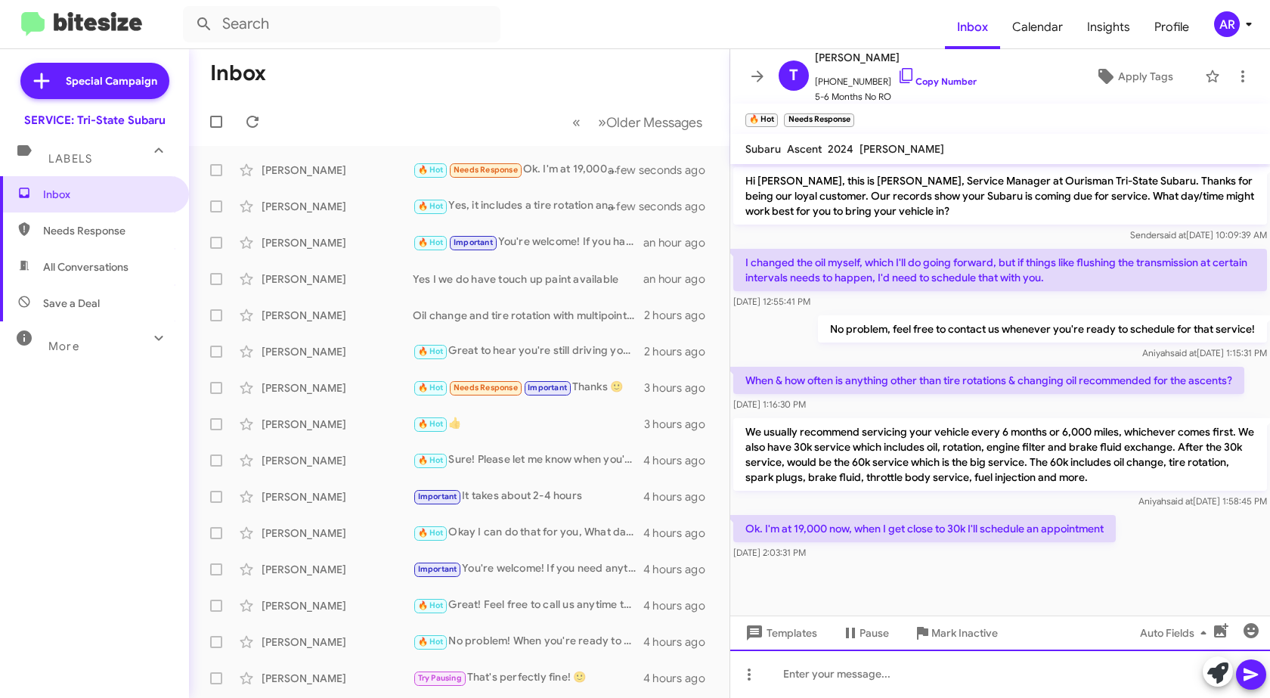
click at [1156, 674] on div at bounding box center [1000, 673] width 540 height 48
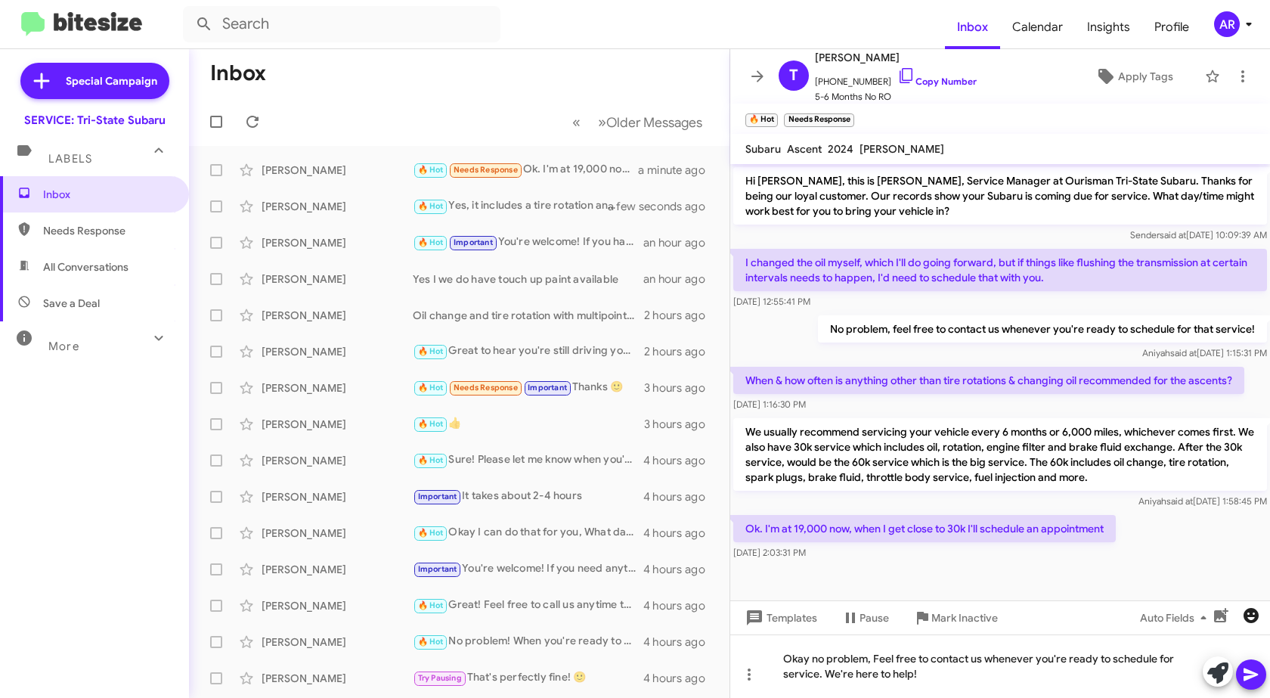
click at [1251, 611] on icon "button" at bounding box center [1250, 615] width 15 height 15
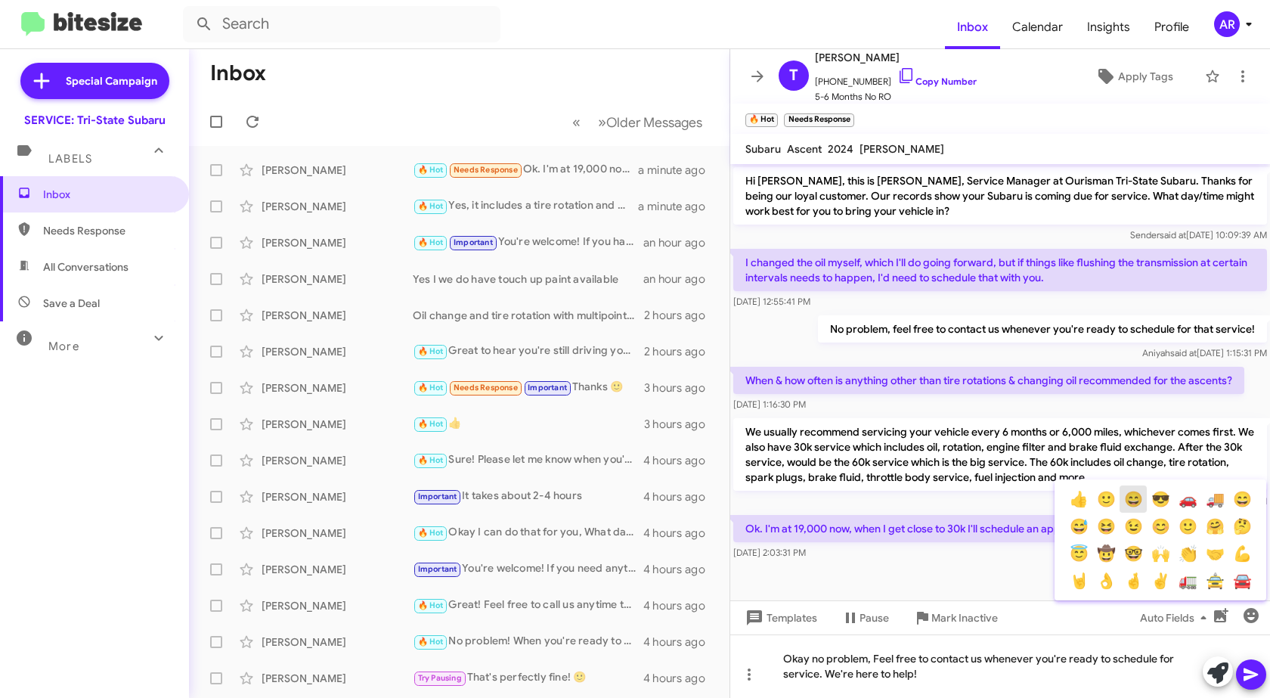
drag, startPoint x: 1129, startPoint y: 499, endPoint x: 1137, endPoint y: 500, distance: 7.6
click at [1131, 499] on button "😄" at bounding box center [1132, 498] width 27 height 27
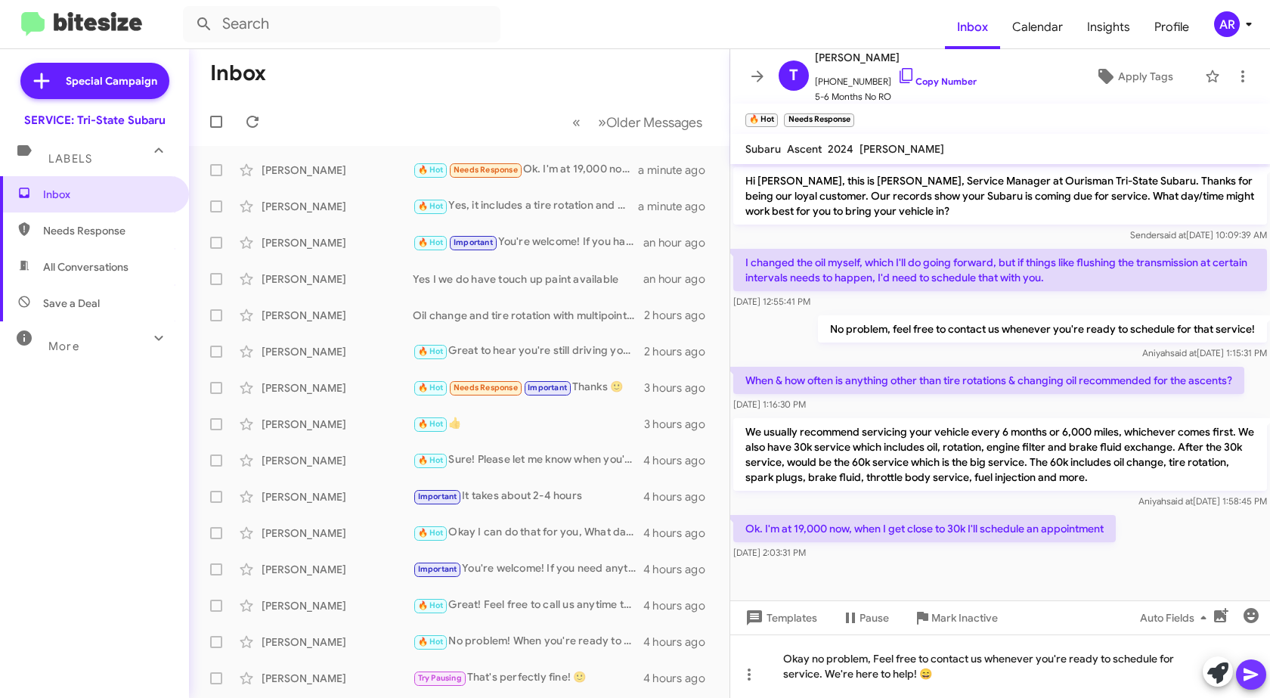
click at [1255, 677] on icon at bounding box center [1251, 674] width 18 height 18
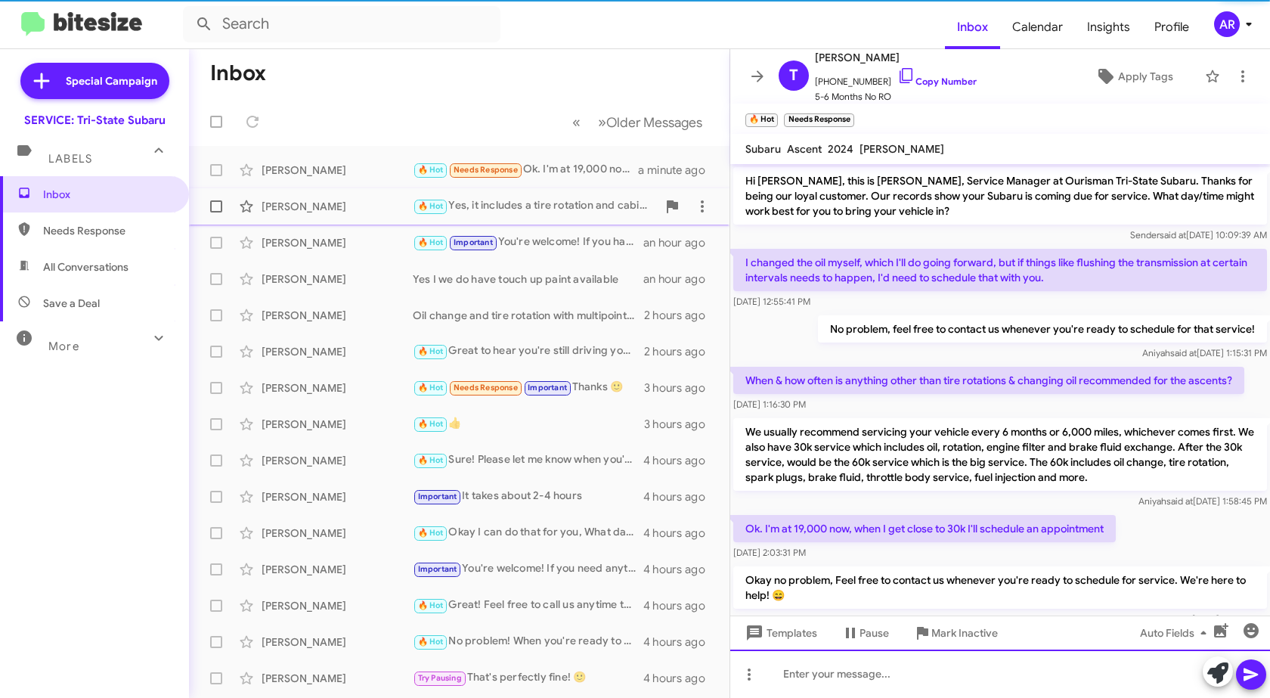
scroll to position [41, 0]
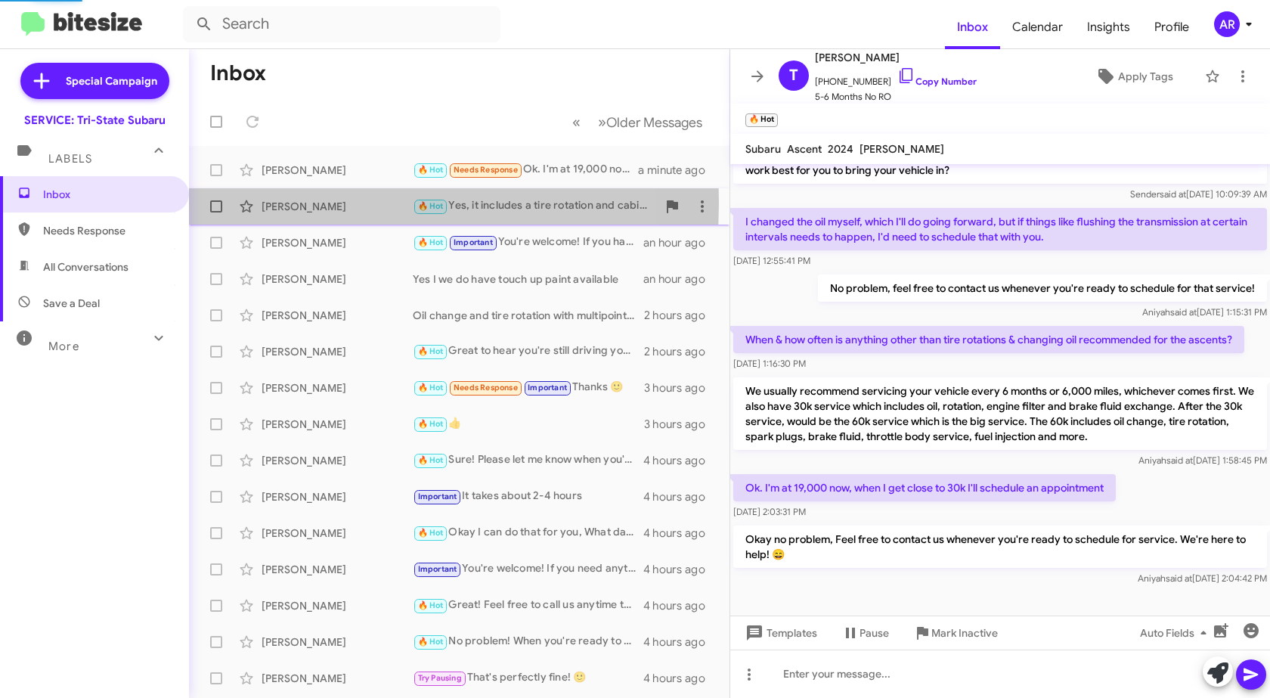
click at [303, 203] on div "[PERSON_NAME]" at bounding box center [337, 206] width 151 height 15
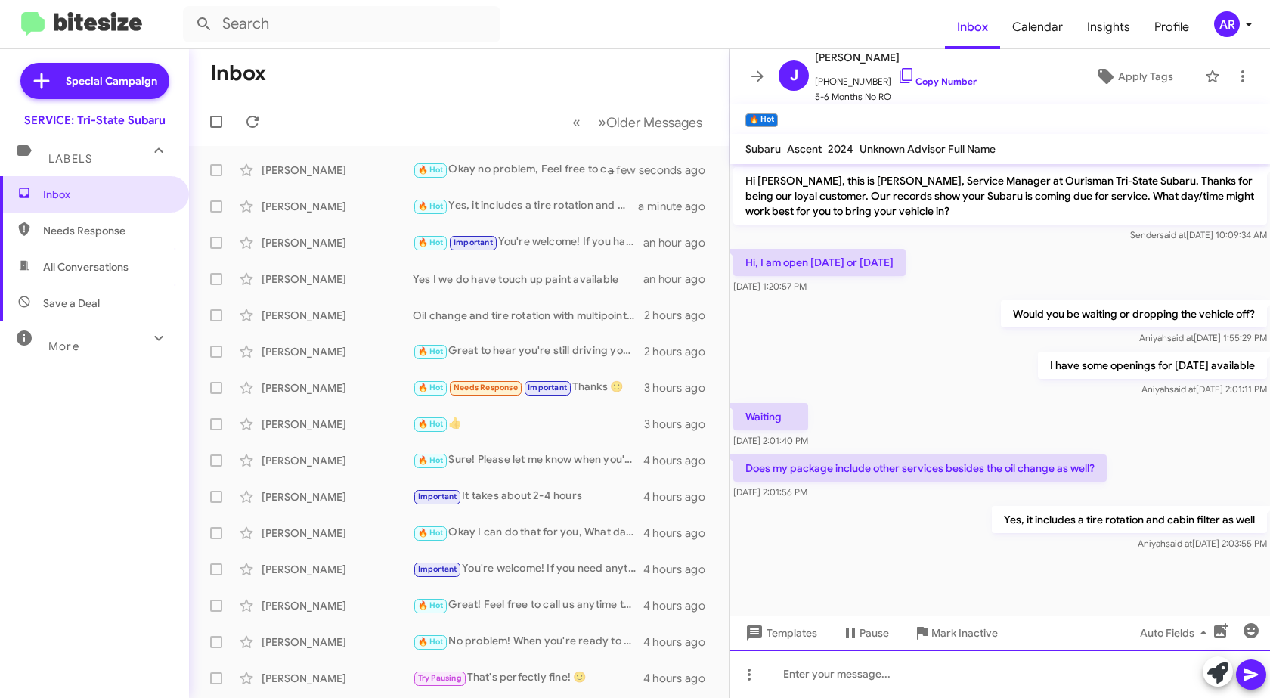
click at [1032, 668] on div at bounding box center [1000, 673] width 540 height 48
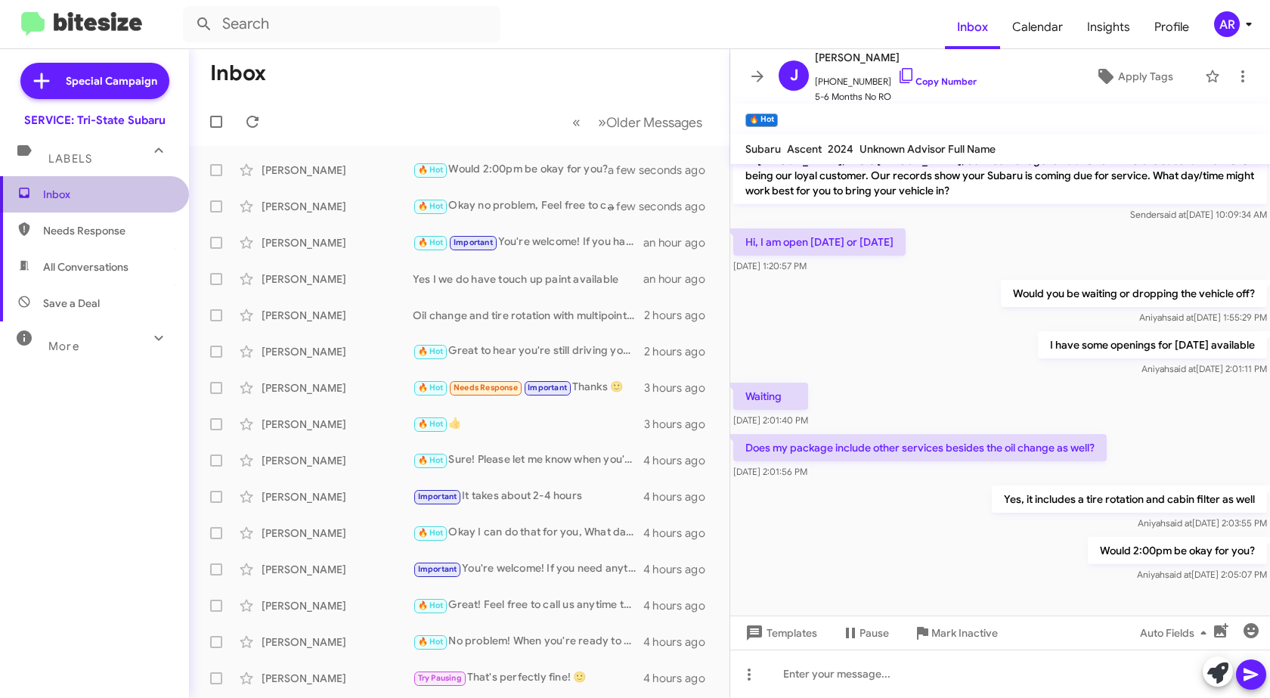
click at [125, 193] on span "Inbox" at bounding box center [107, 194] width 128 height 15
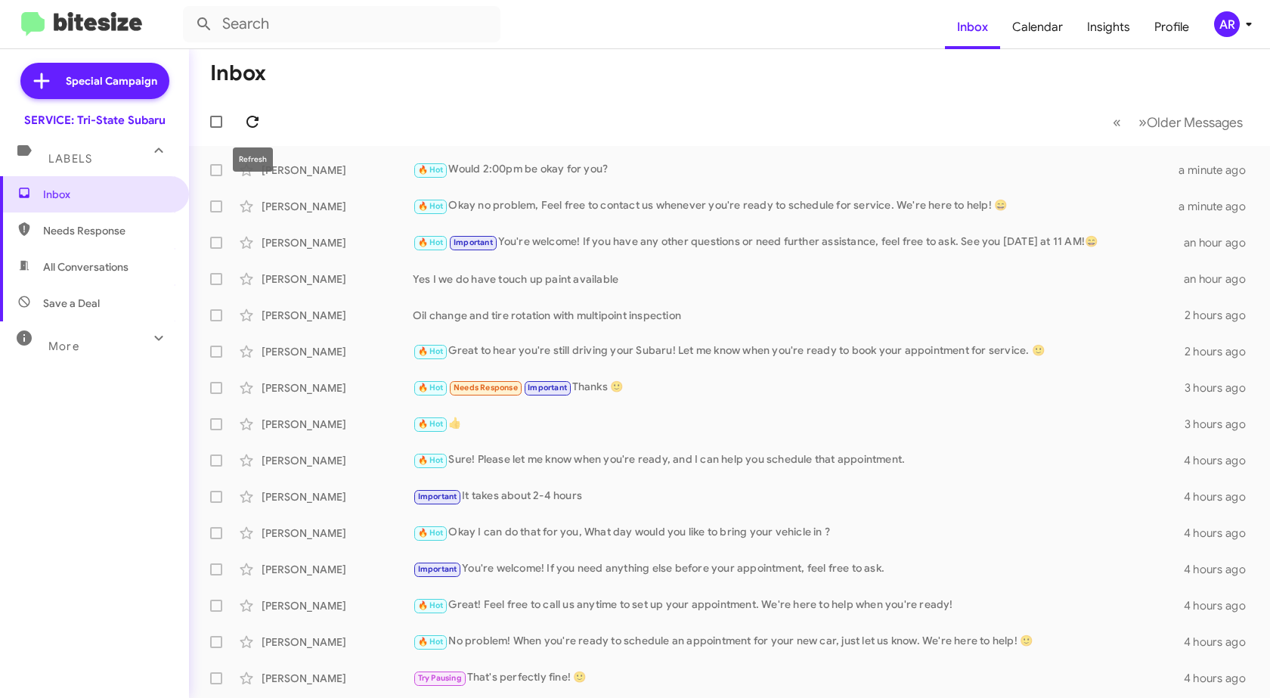
click at [246, 122] on icon at bounding box center [252, 122] width 18 height 18
click at [249, 112] on button at bounding box center [252, 122] width 30 height 30
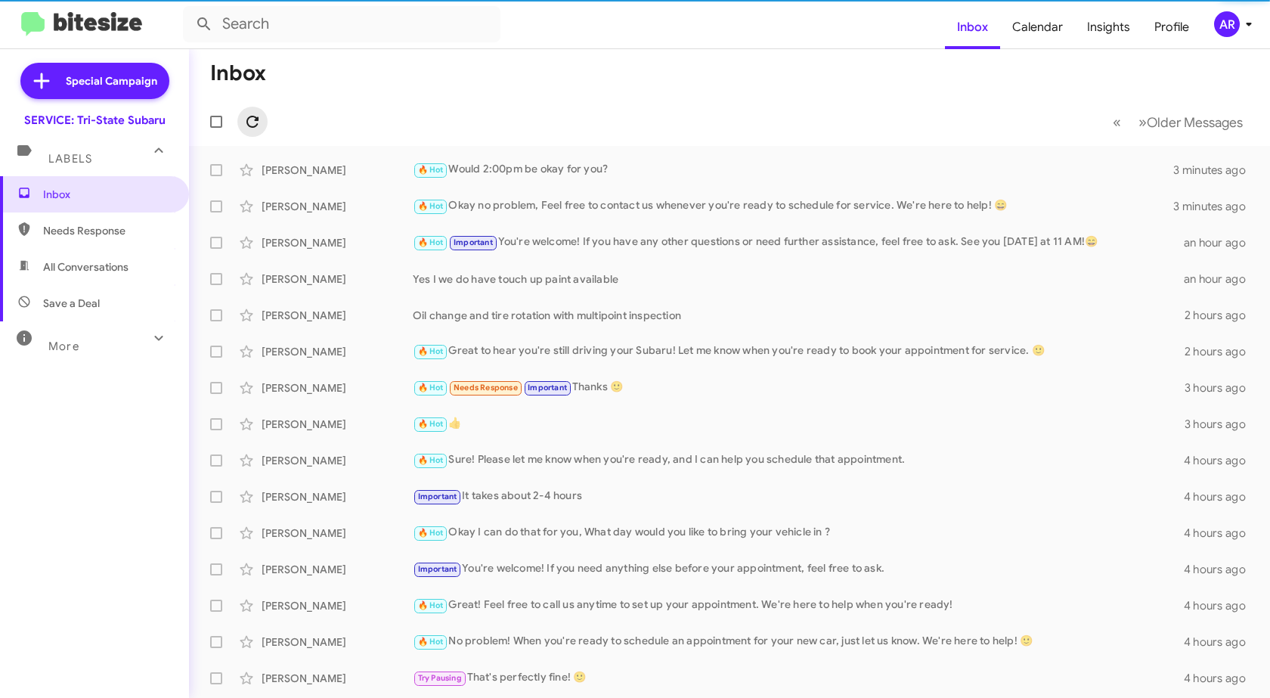
click at [253, 119] on icon at bounding box center [252, 122] width 18 height 18
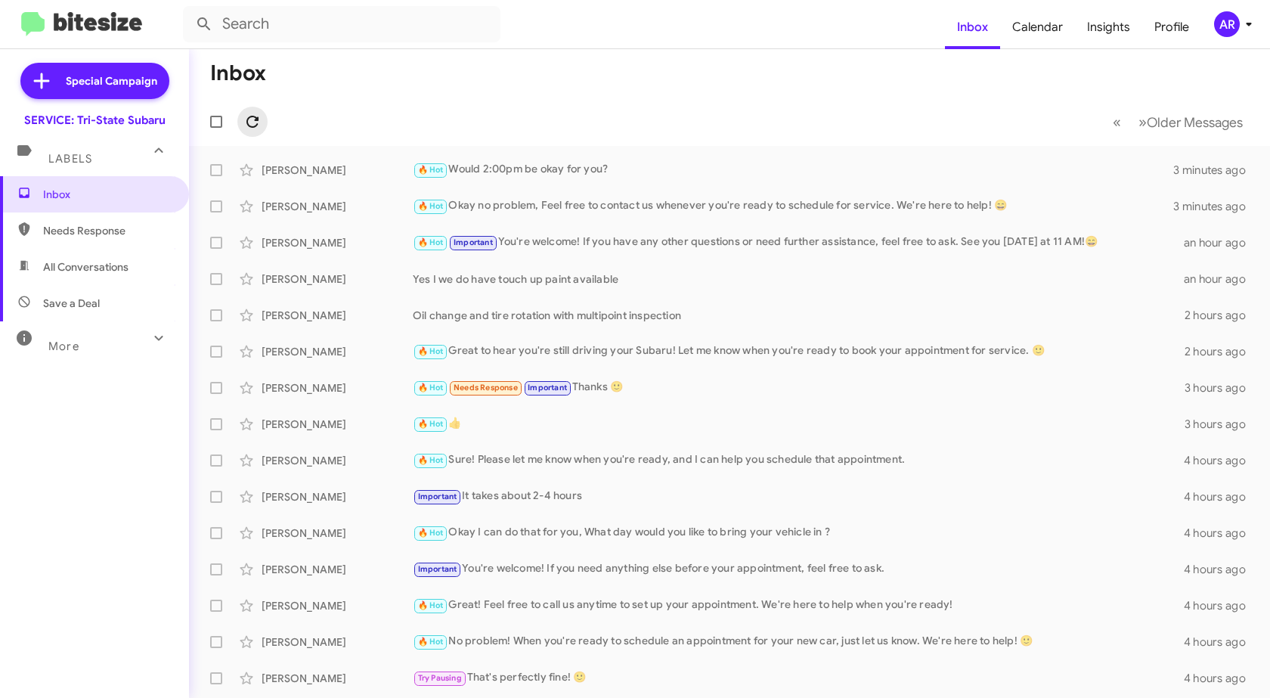
click at [253, 119] on icon at bounding box center [252, 122] width 18 height 18
